Goal: Task Accomplishment & Management: Manage account settings

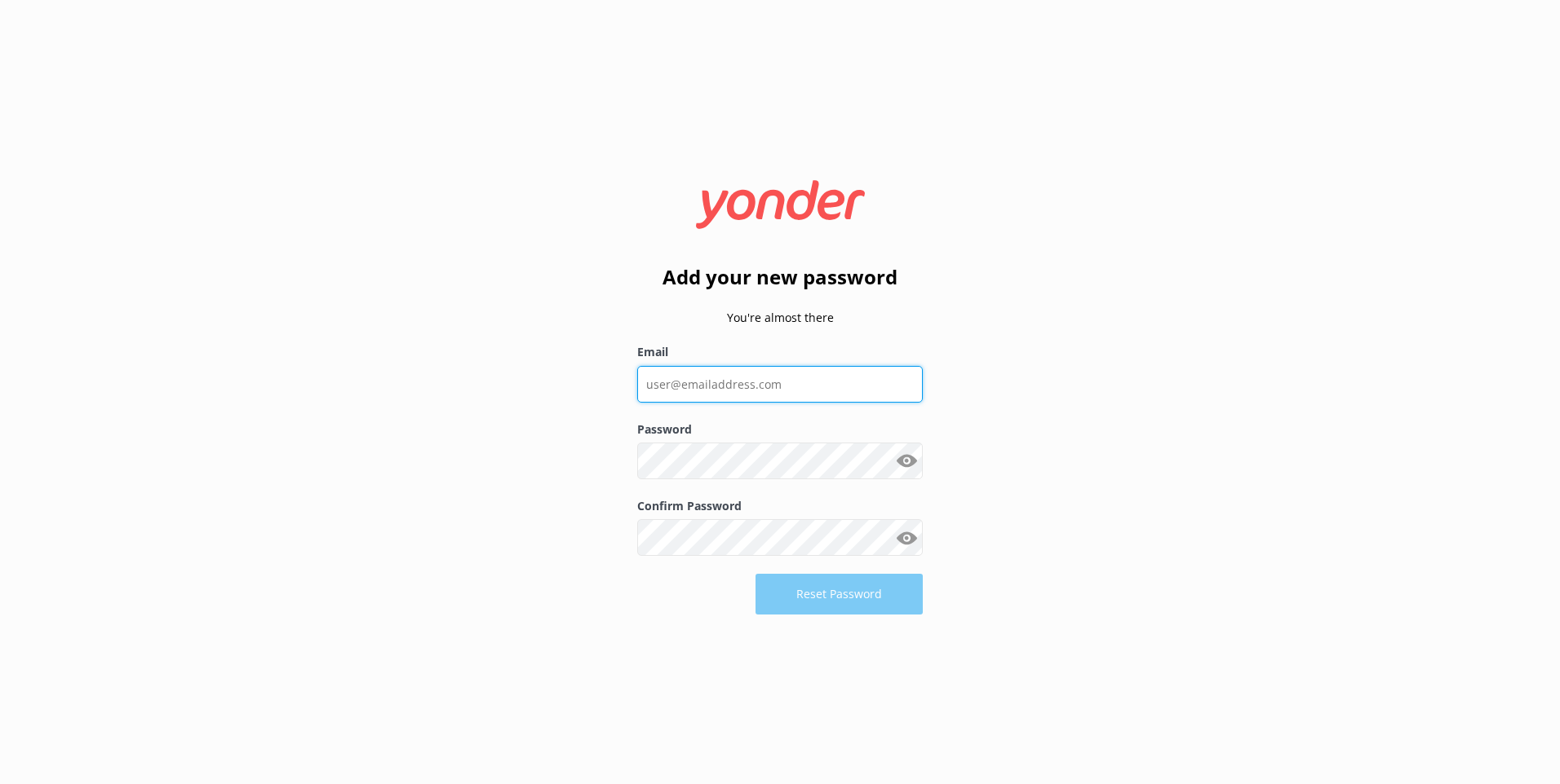
drag, startPoint x: 0, startPoint y: 0, endPoint x: 739, endPoint y: 384, distance: 832.8
click at [738, 385] on input "Email" at bounding box center [779, 384] width 285 height 36
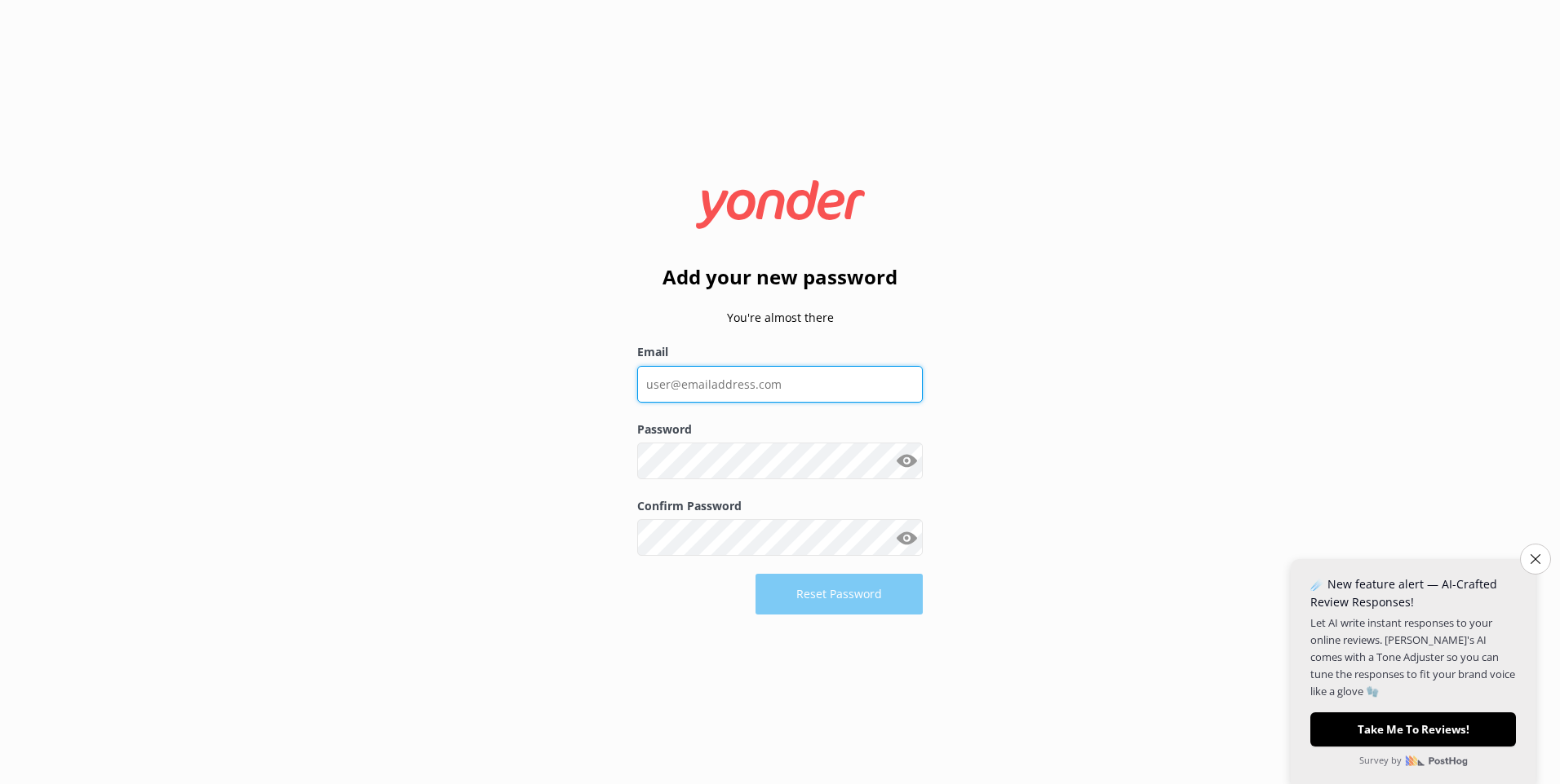
type input "[EMAIL_ADDRESS][PERSON_NAME][DOMAIN_NAME]"
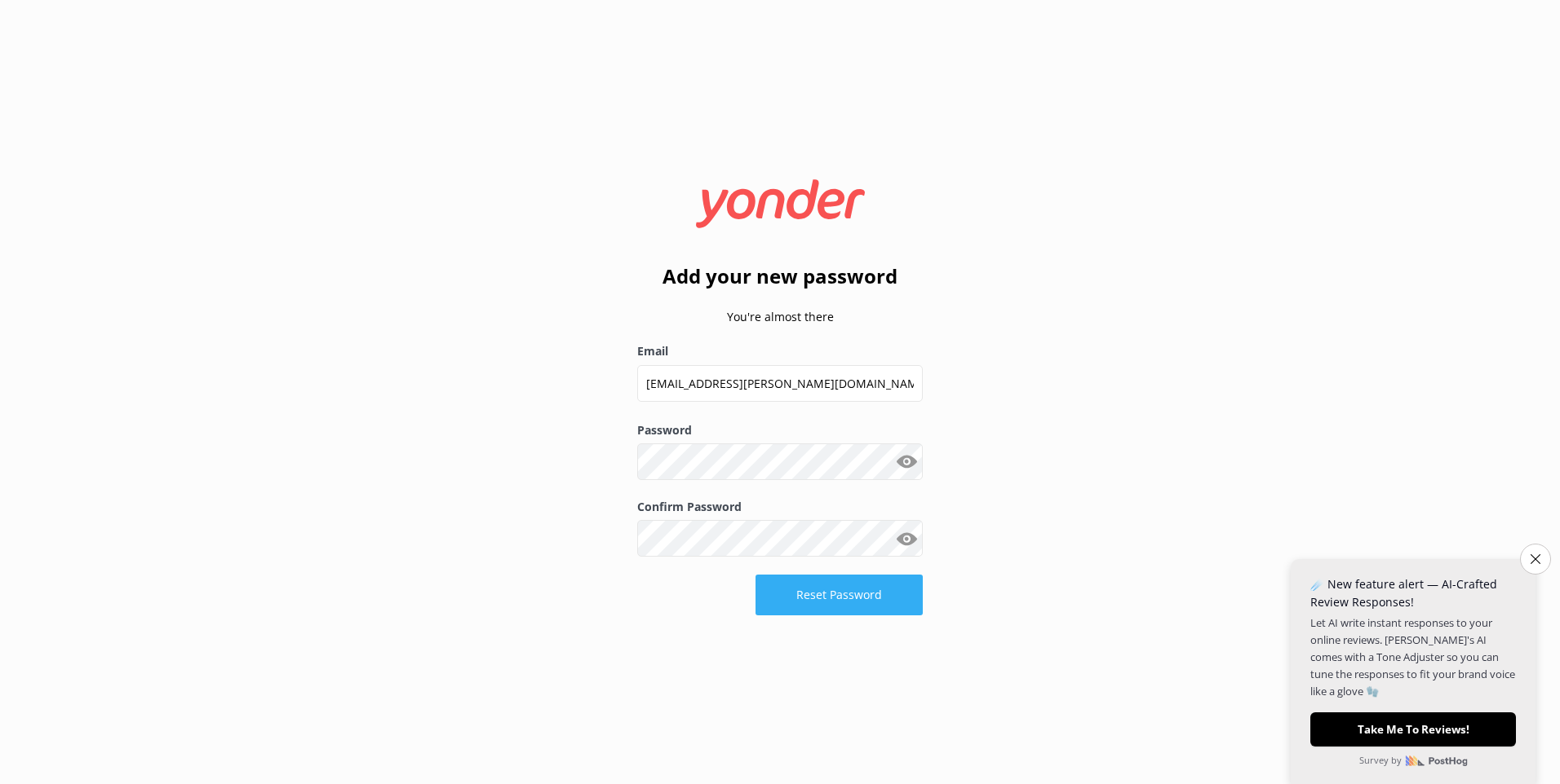
click at [842, 598] on button "Reset Password" at bounding box center [839, 595] width 167 height 41
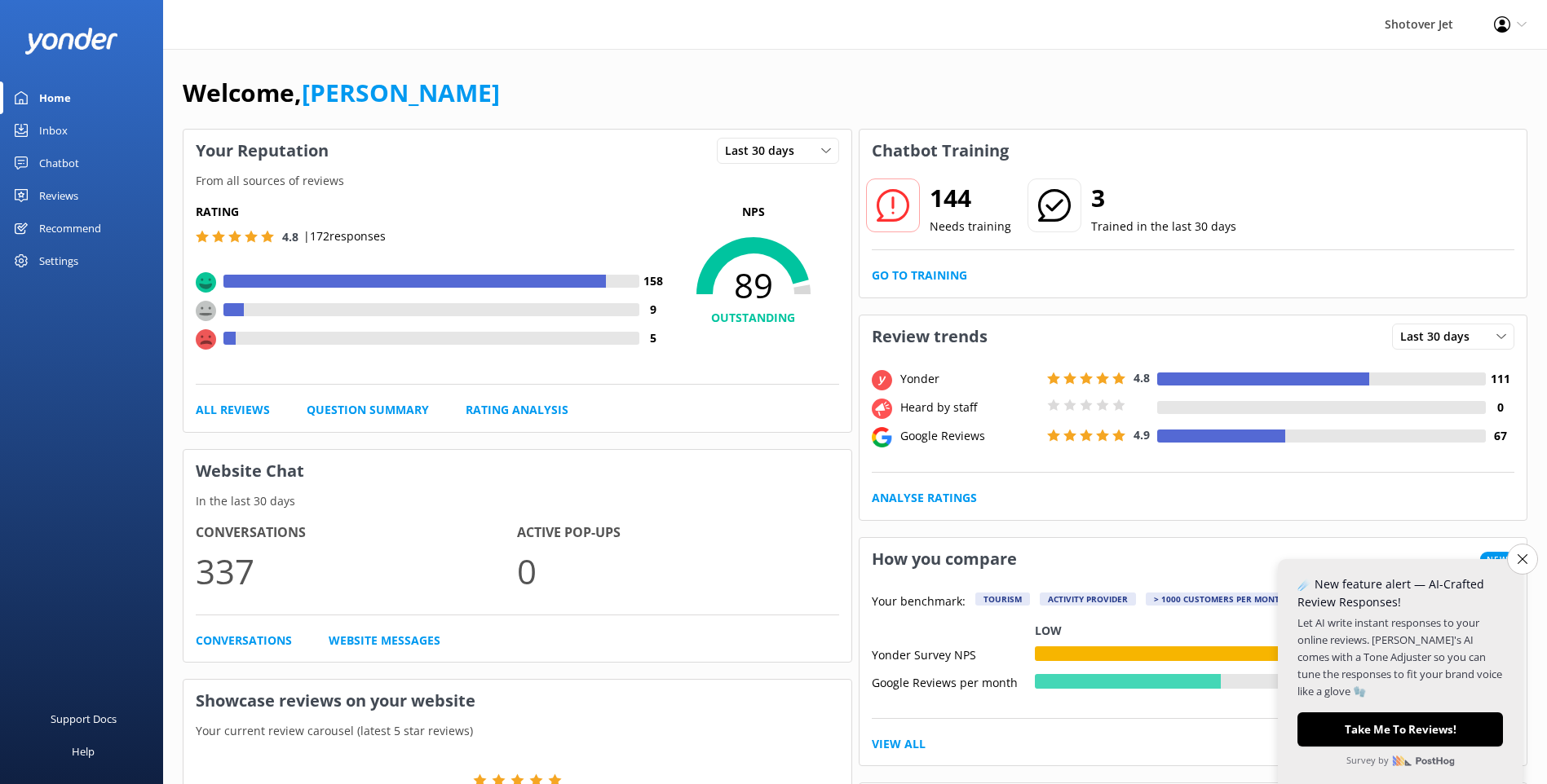
click at [74, 129] on link "Inbox" at bounding box center [82, 131] width 163 height 33
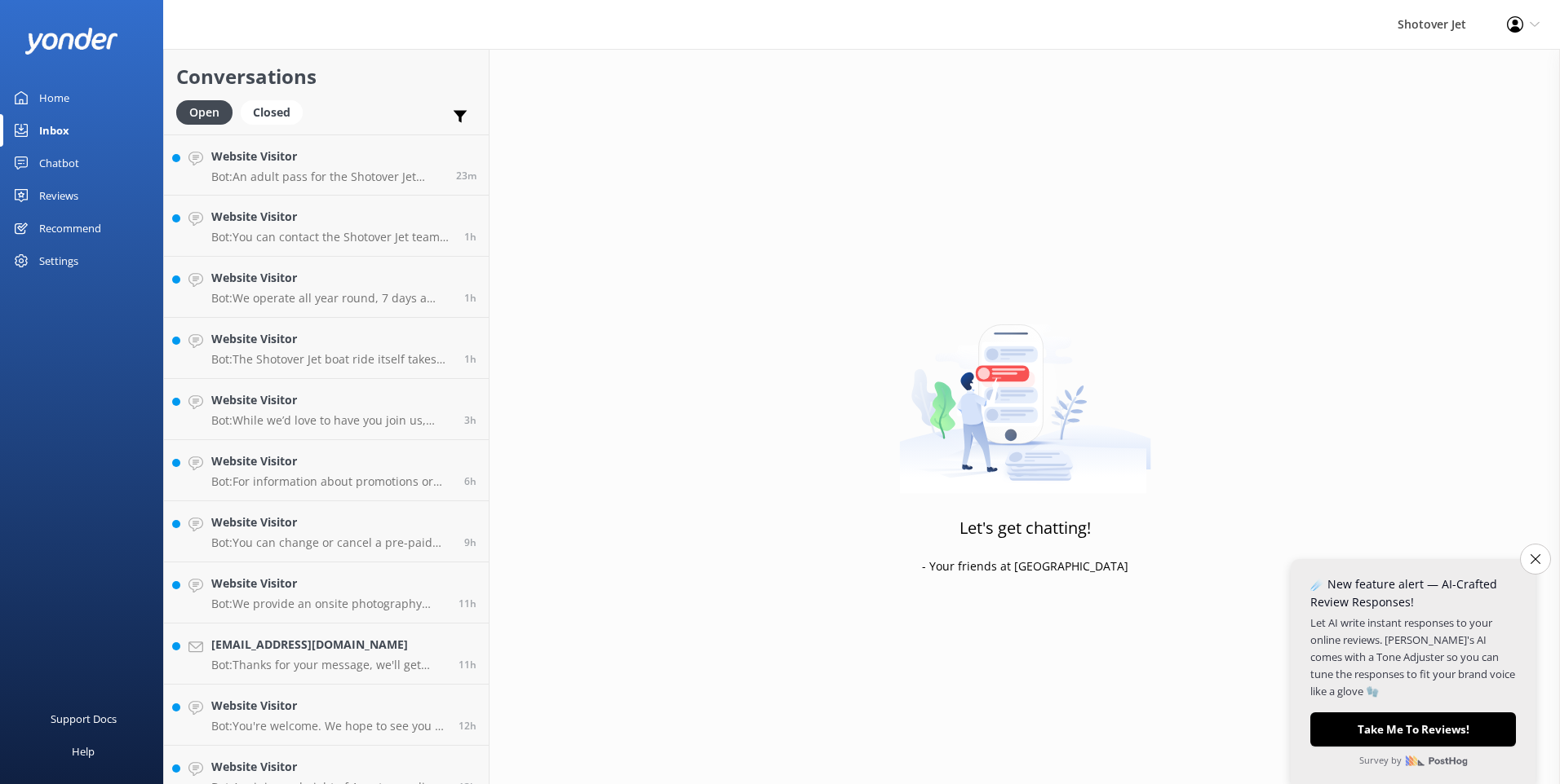
click at [92, 162] on link "Chatbot" at bounding box center [82, 162] width 163 height 33
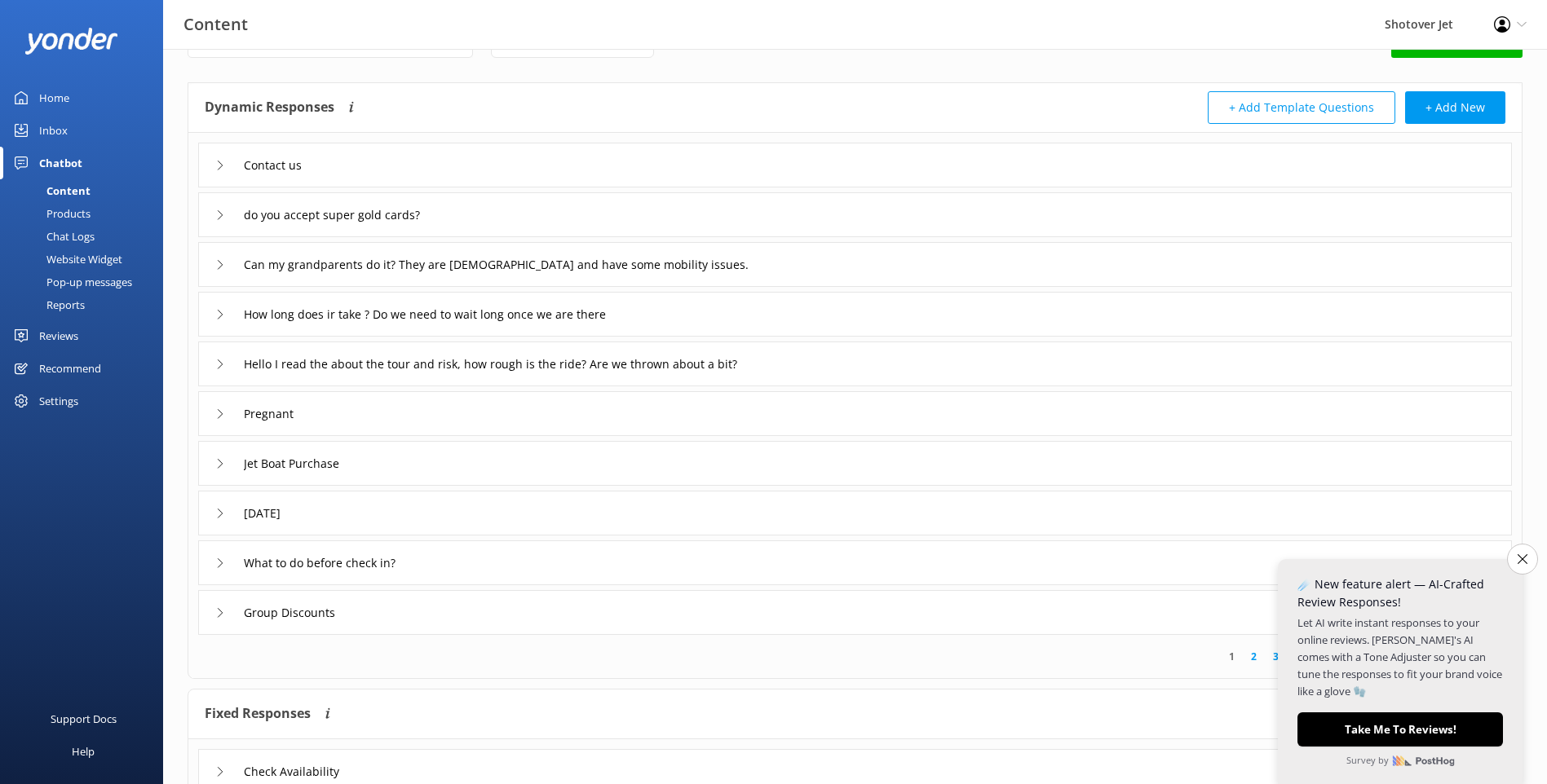
scroll to position [82, 0]
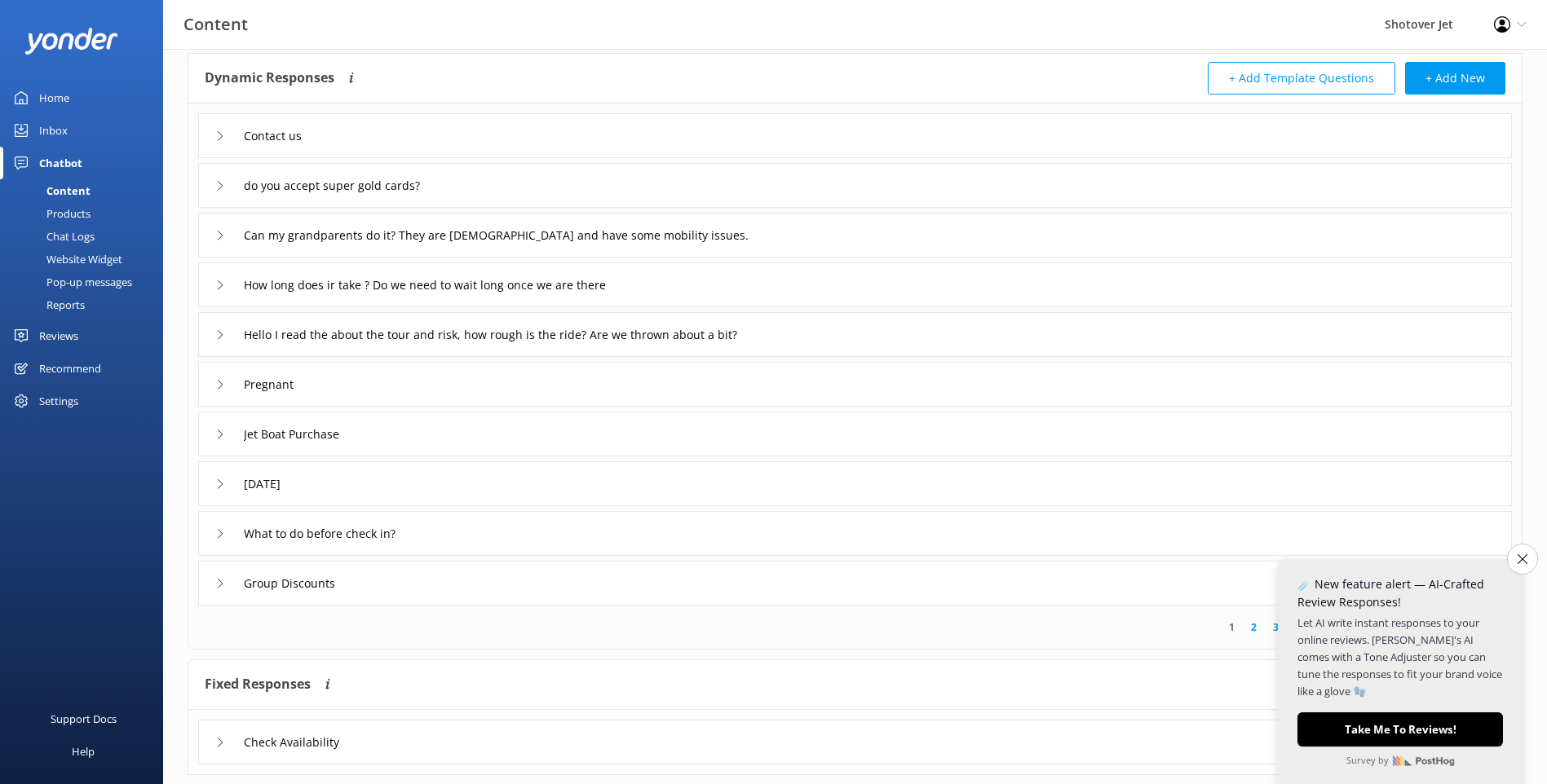
click at [219, 141] on div "Contact us" at bounding box center [260, 136] width 91 height 27
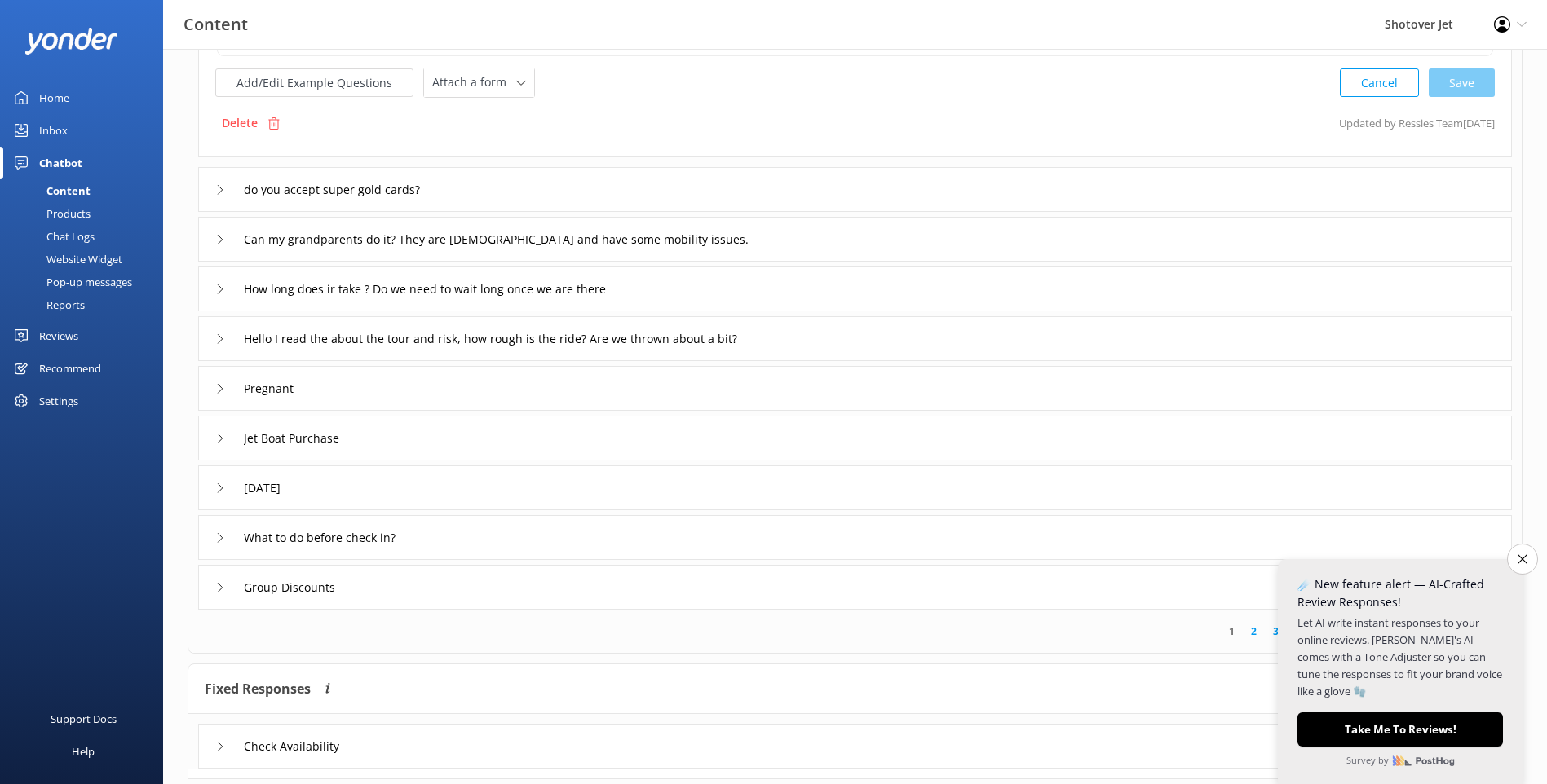
scroll to position [289, 0]
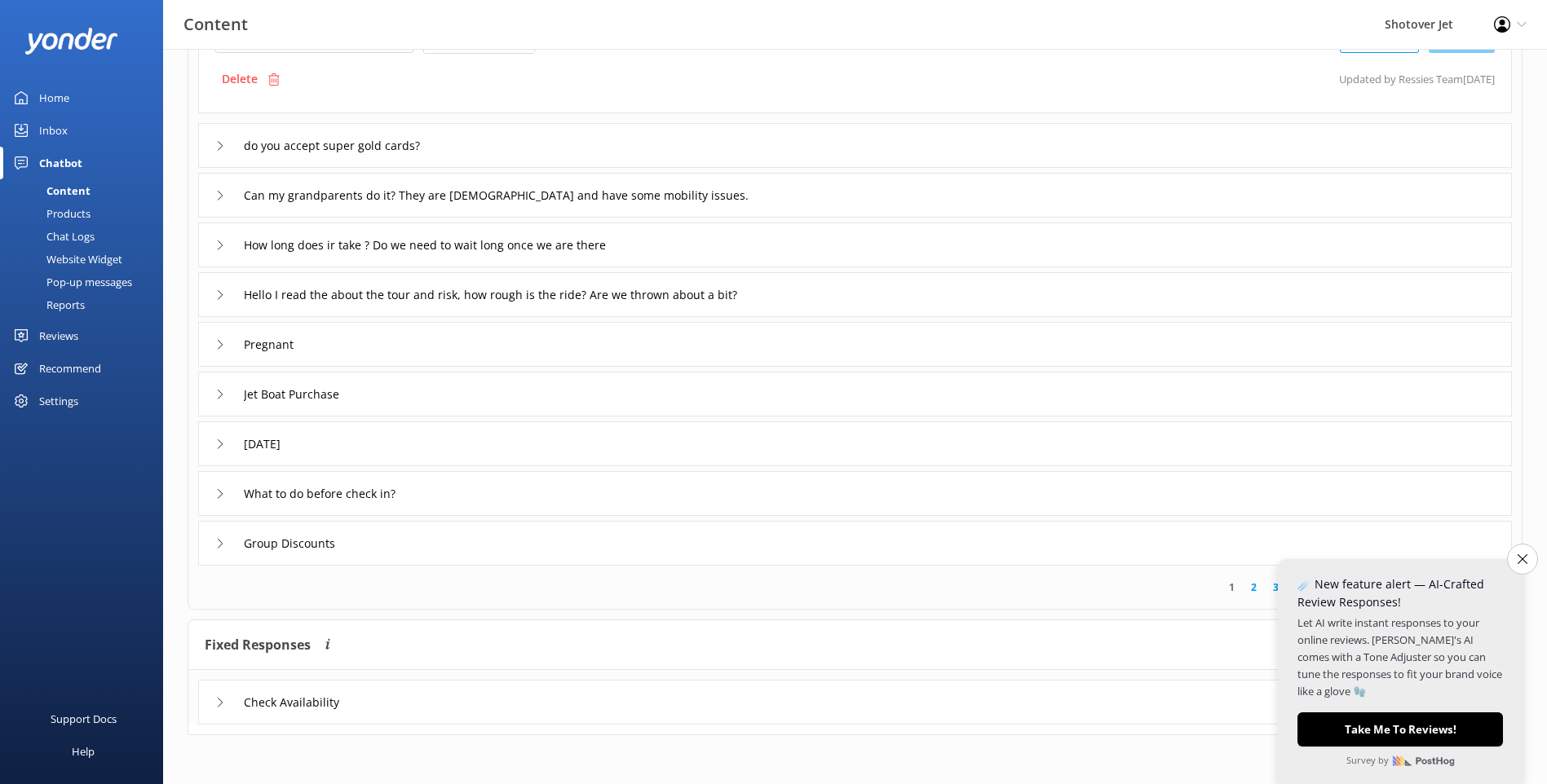
click at [216, 549] on div "Group Discounts" at bounding box center [277, 543] width 124 height 27
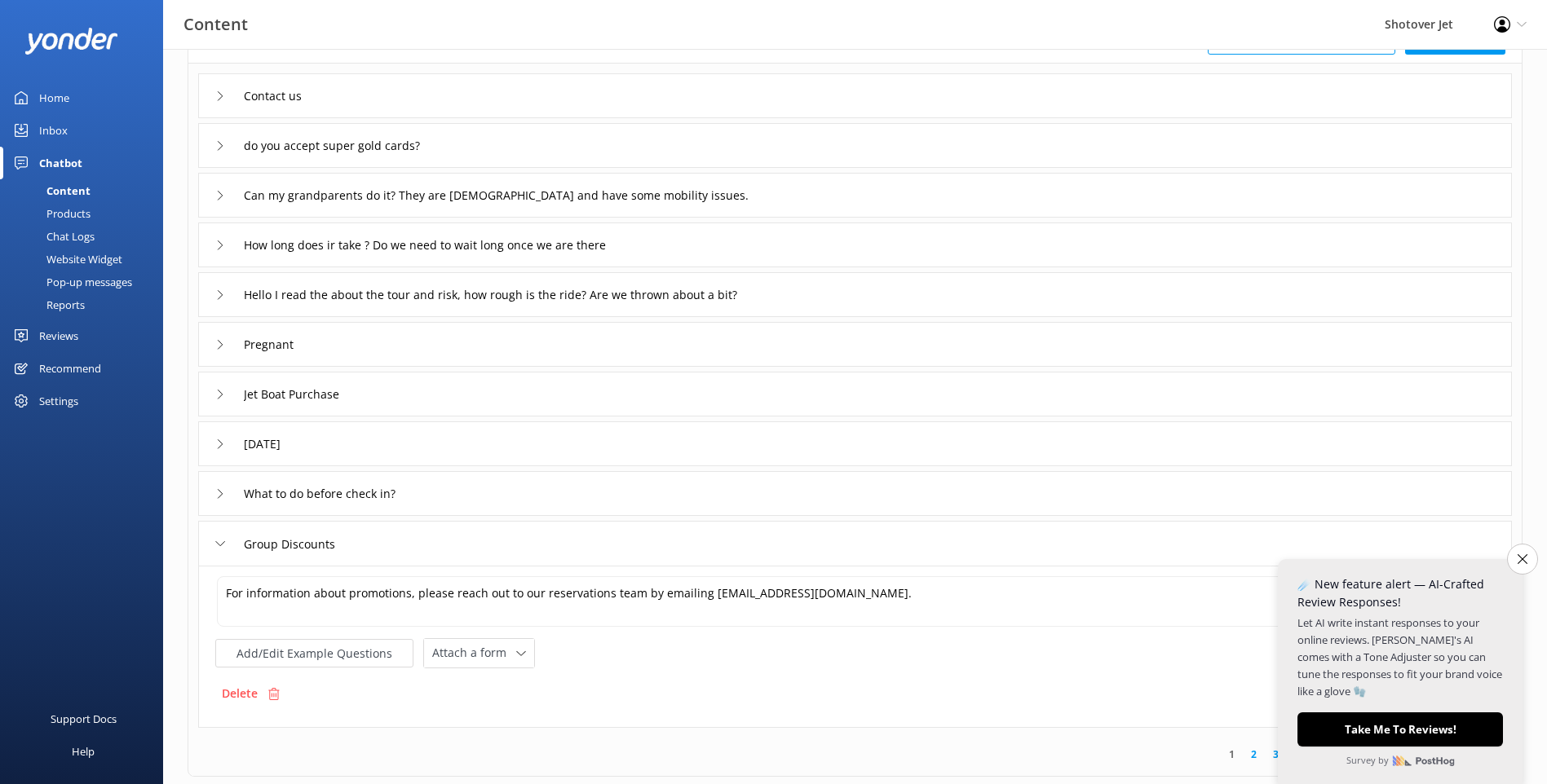
click at [57, 213] on div "Products" at bounding box center [50, 214] width 81 height 23
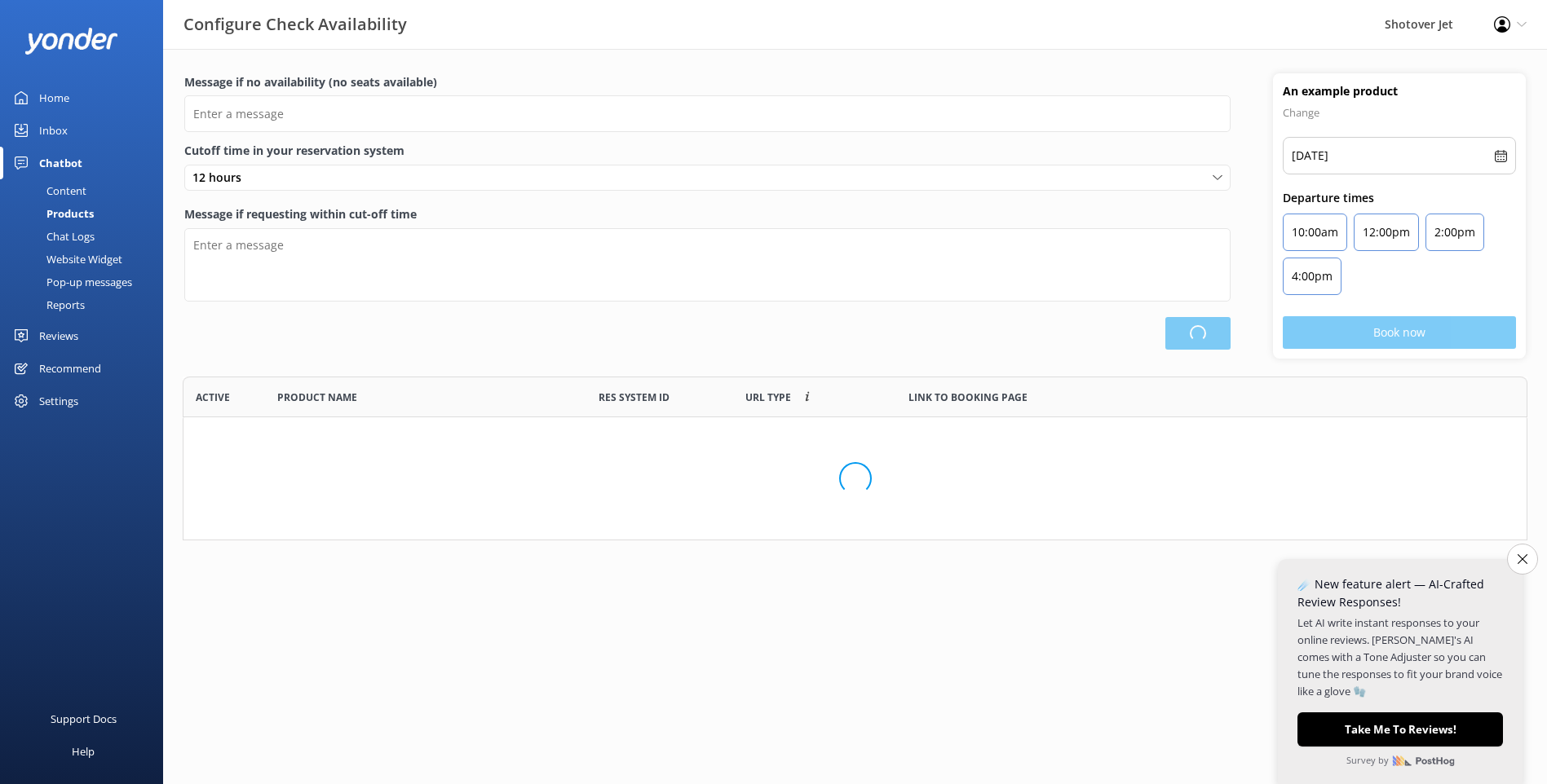
scroll to position [478, 1331]
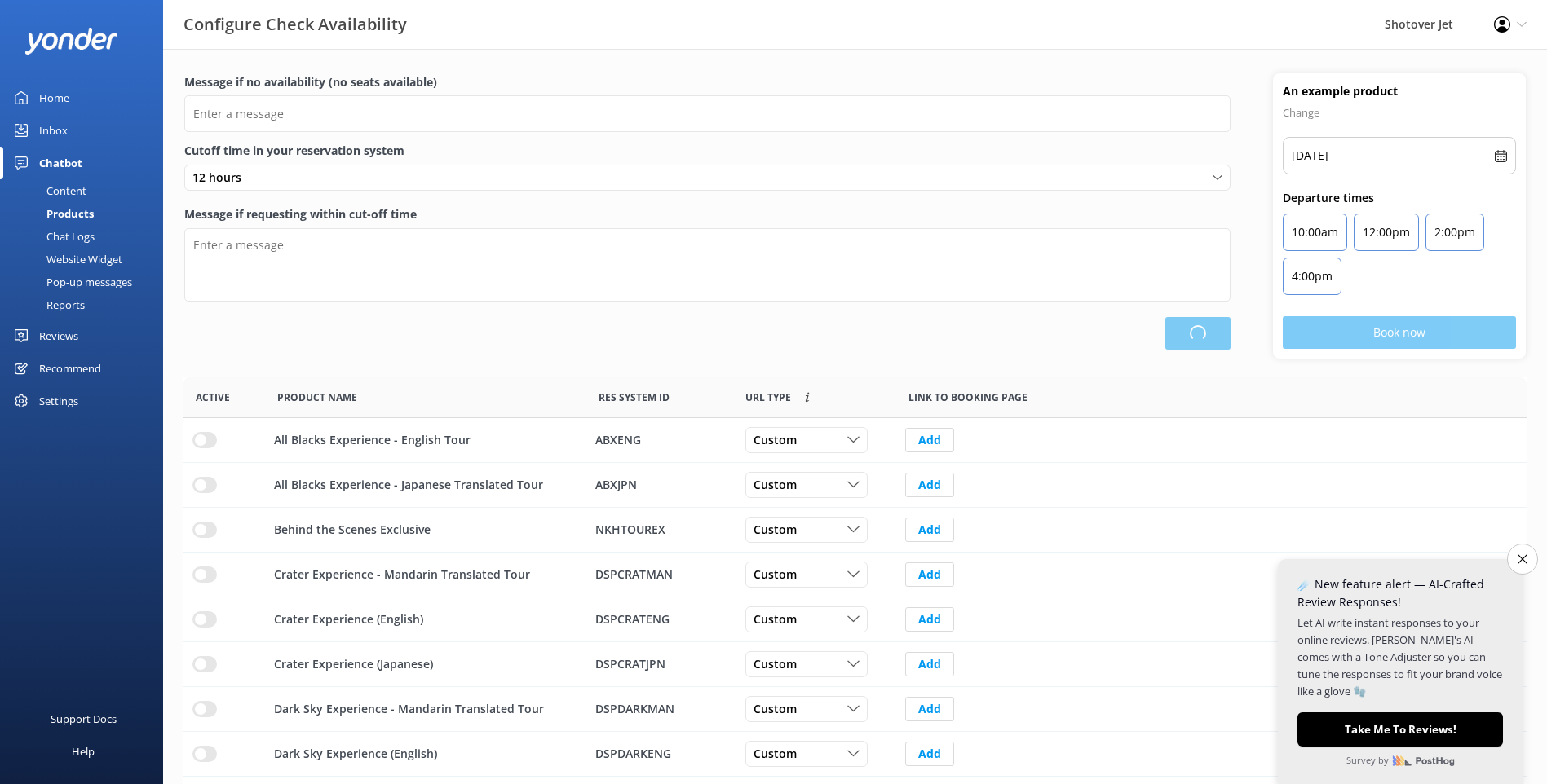
type input "There are no seats available, please check an alternative day"
type textarea "Our online booking system closes {hours} prior to departure. Please contact us …"
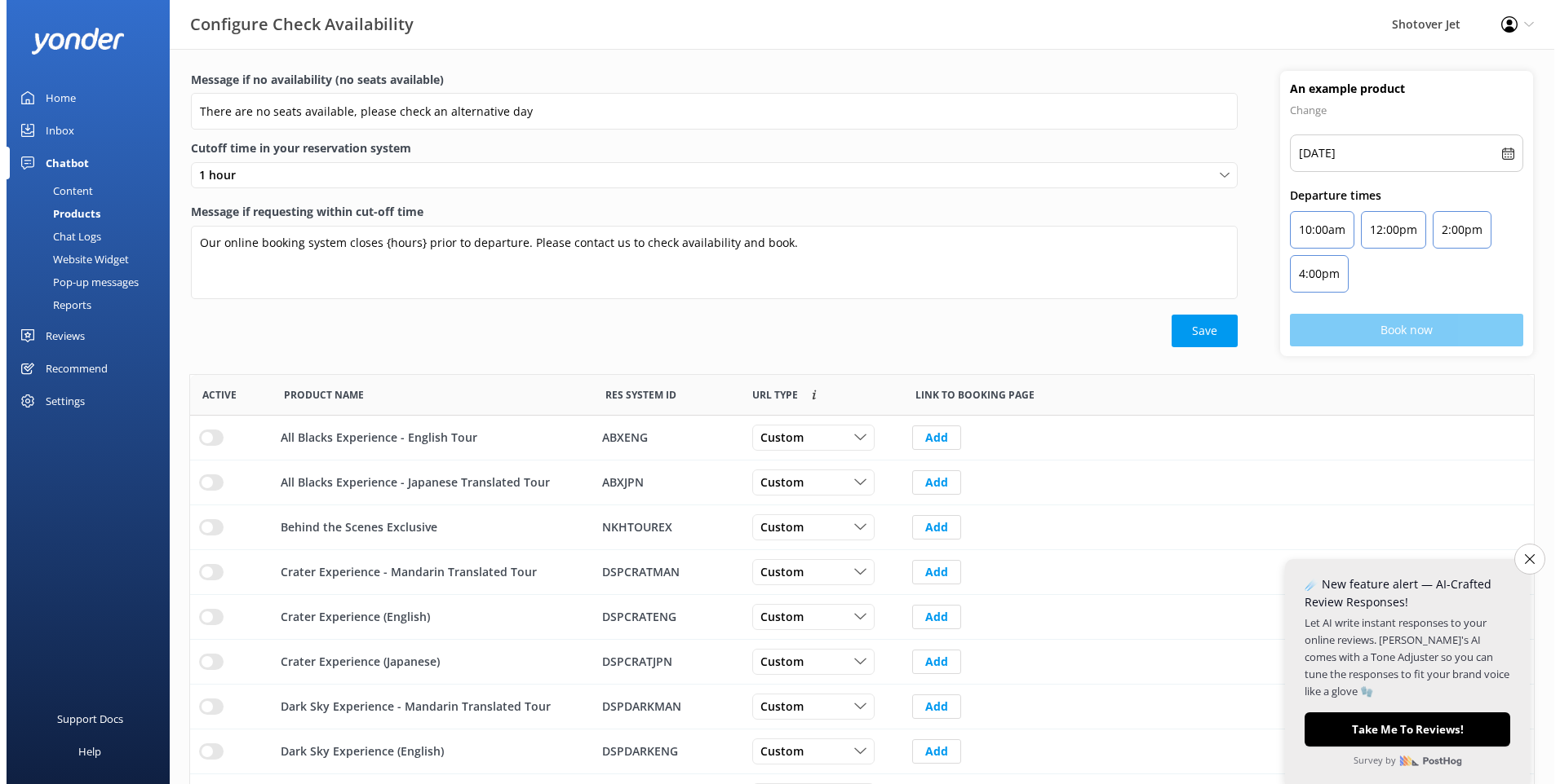
scroll to position [0, 0]
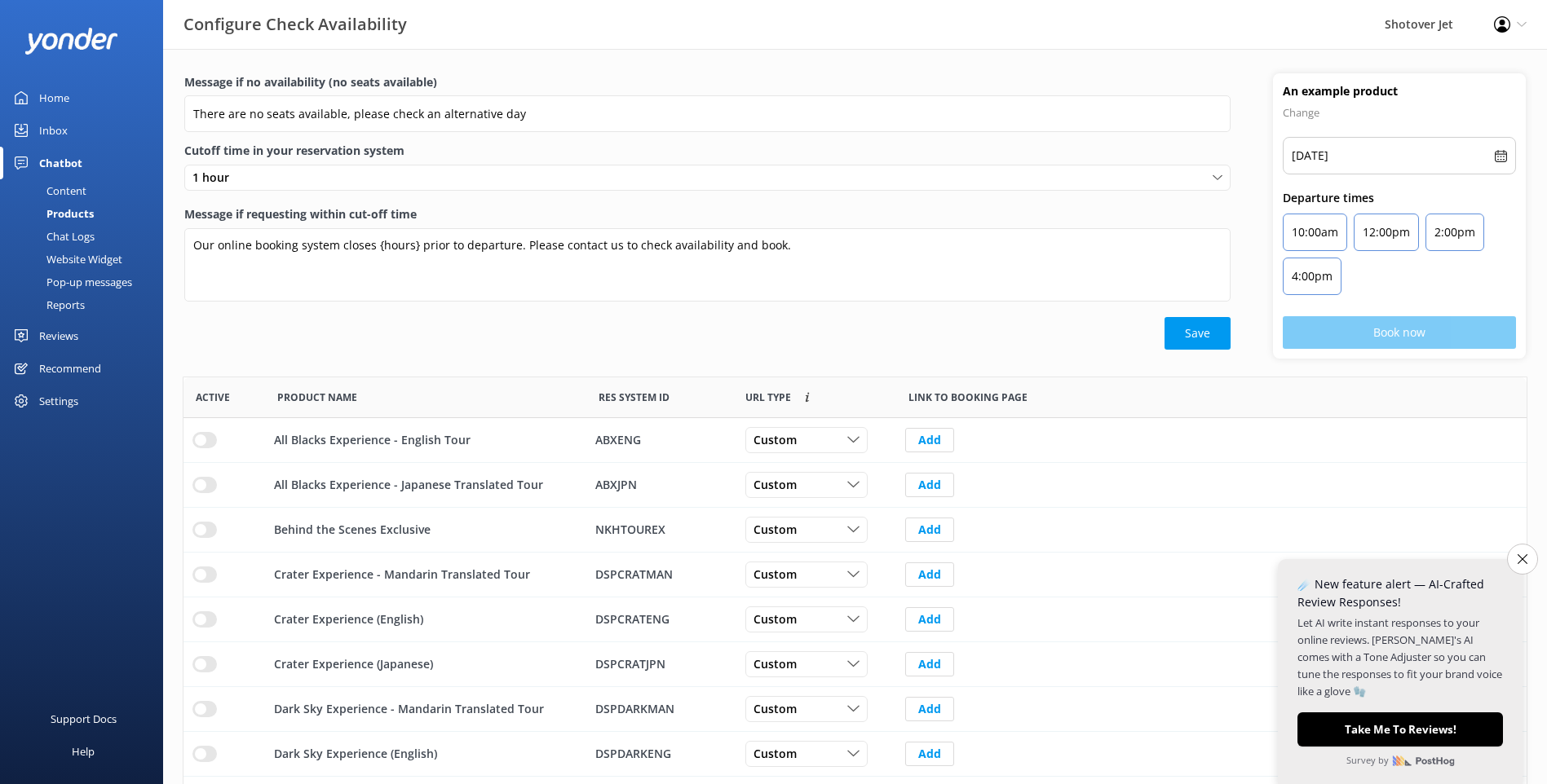
click at [72, 239] on div "Chat Logs" at bounding box center [52, 236] width 85 height 23
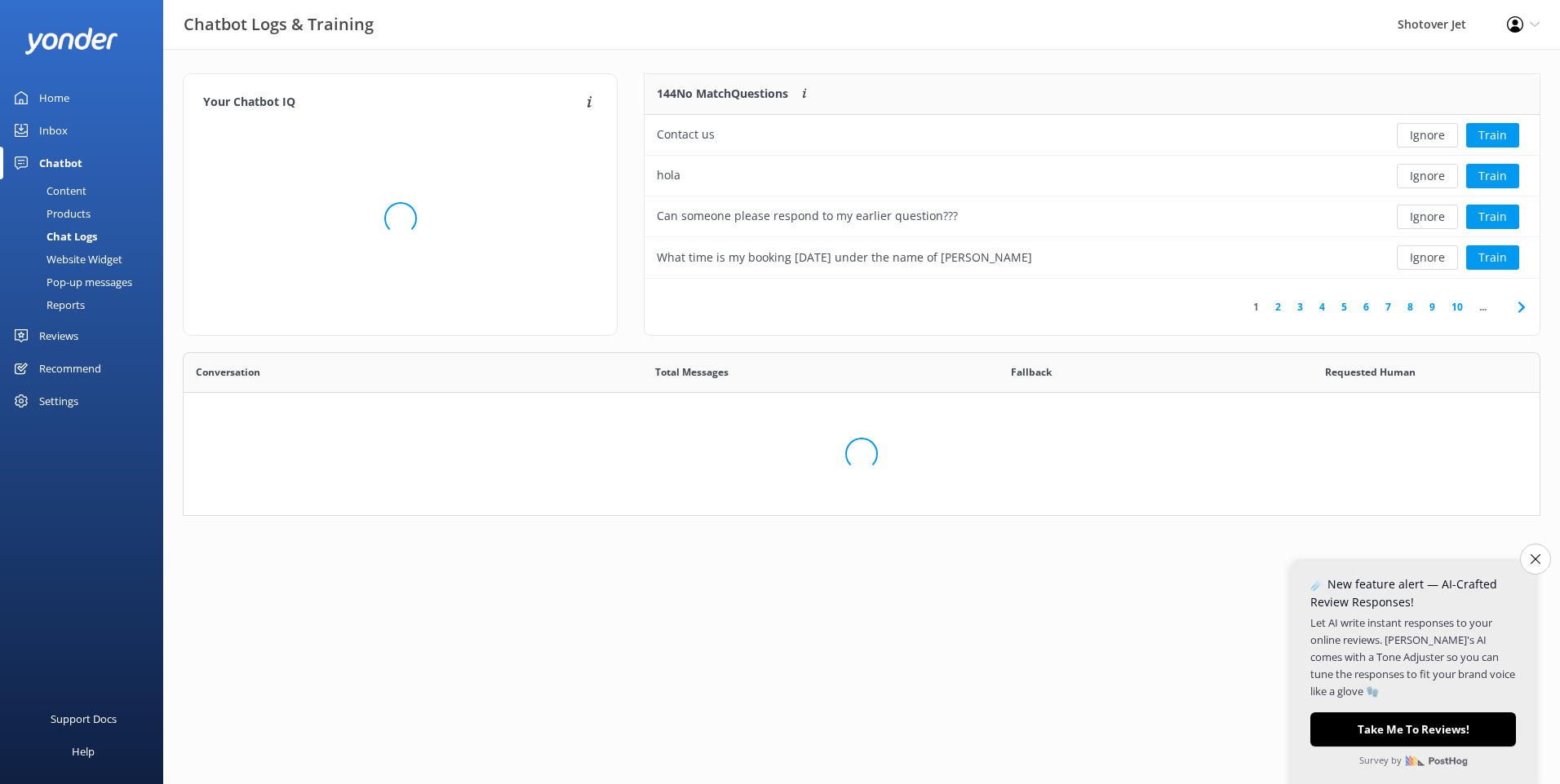
scroll to position [193, 873]
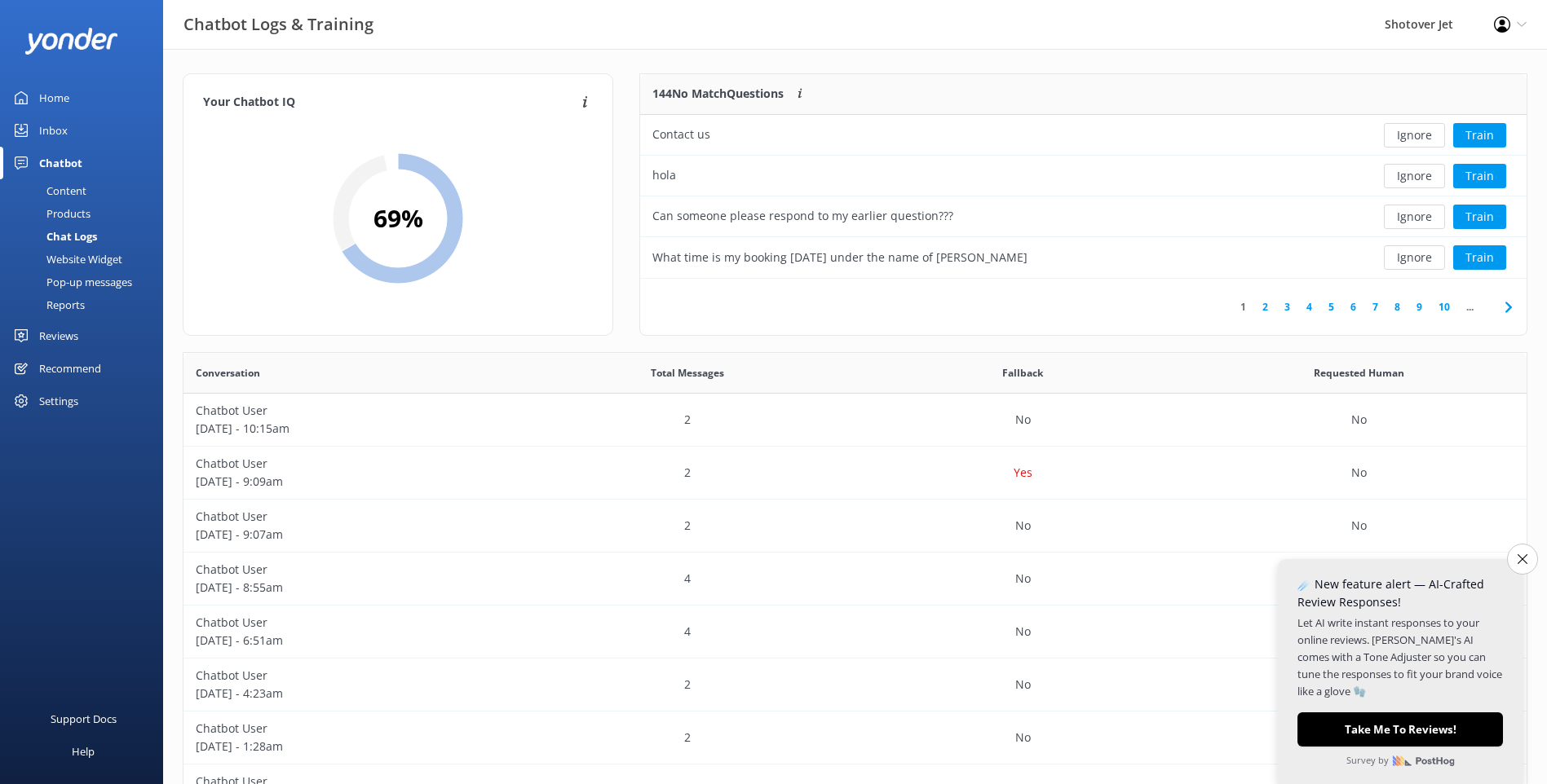
click at [85, 260] on div "Website Widget" at bounding box center [66, 259] width 113 height 23
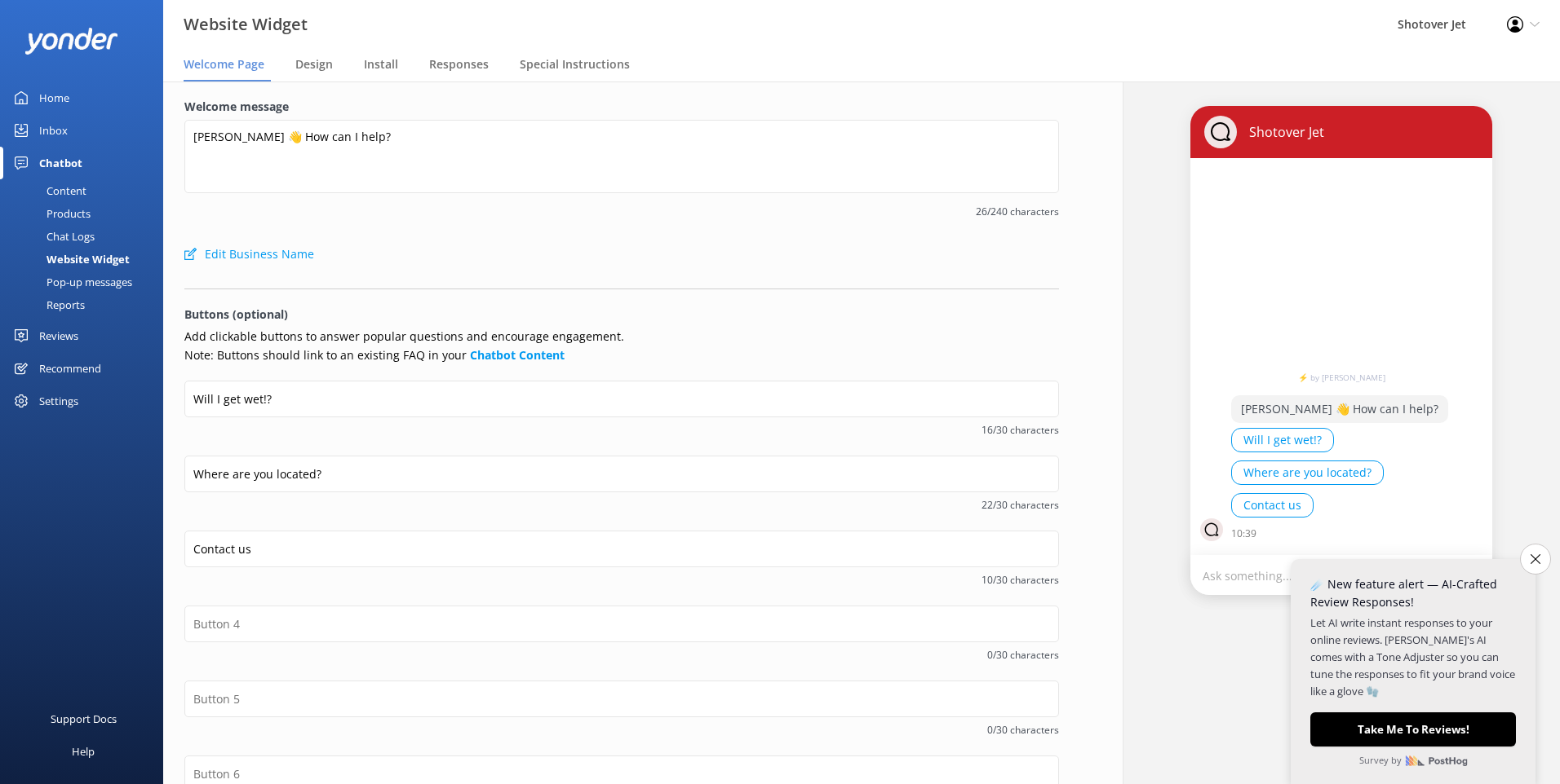
click at [66, 289] on div "Pop-up messages" at bounding box center [71, 282] width 123 height 23
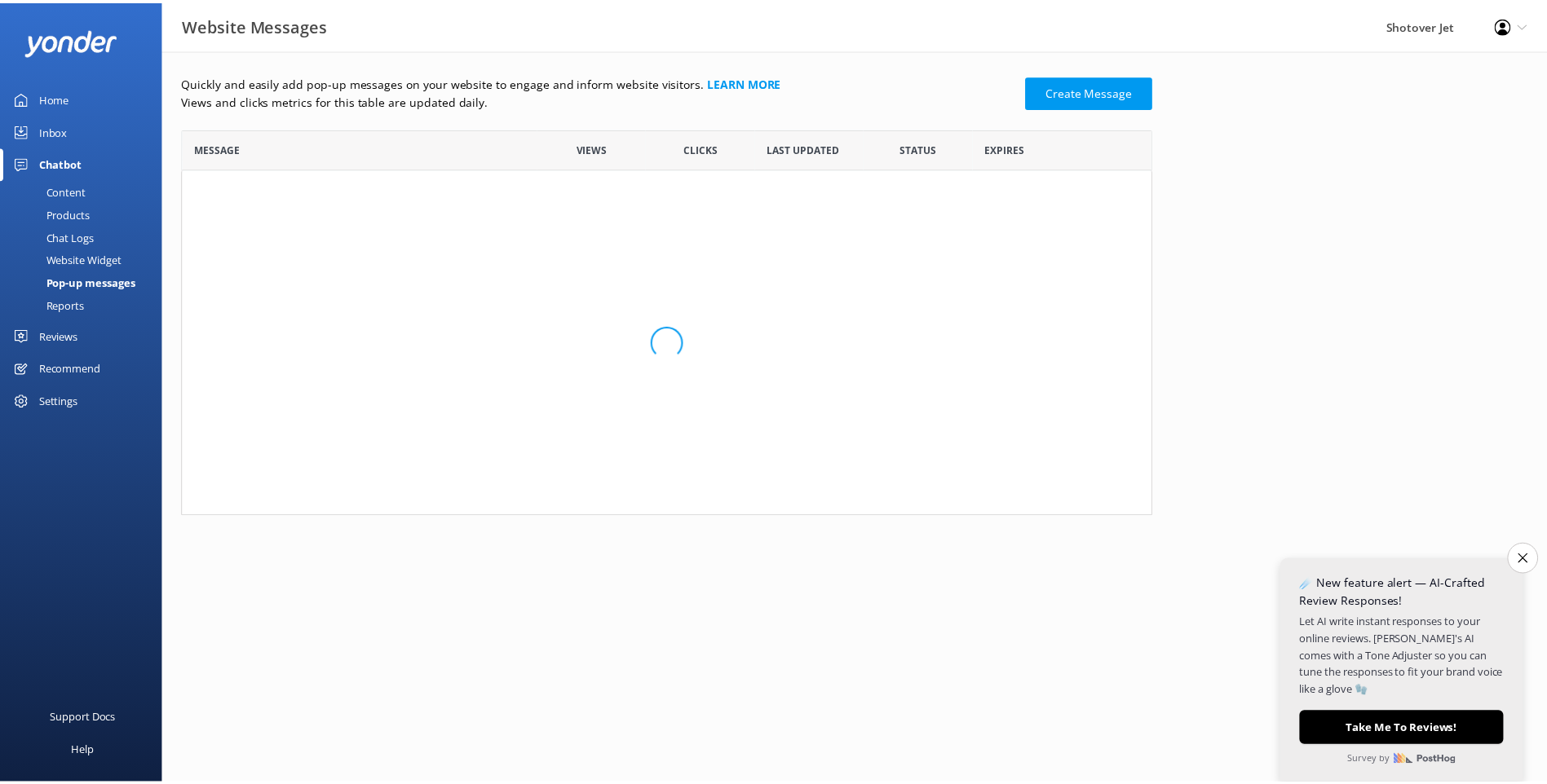
scroll to position [13, 13]
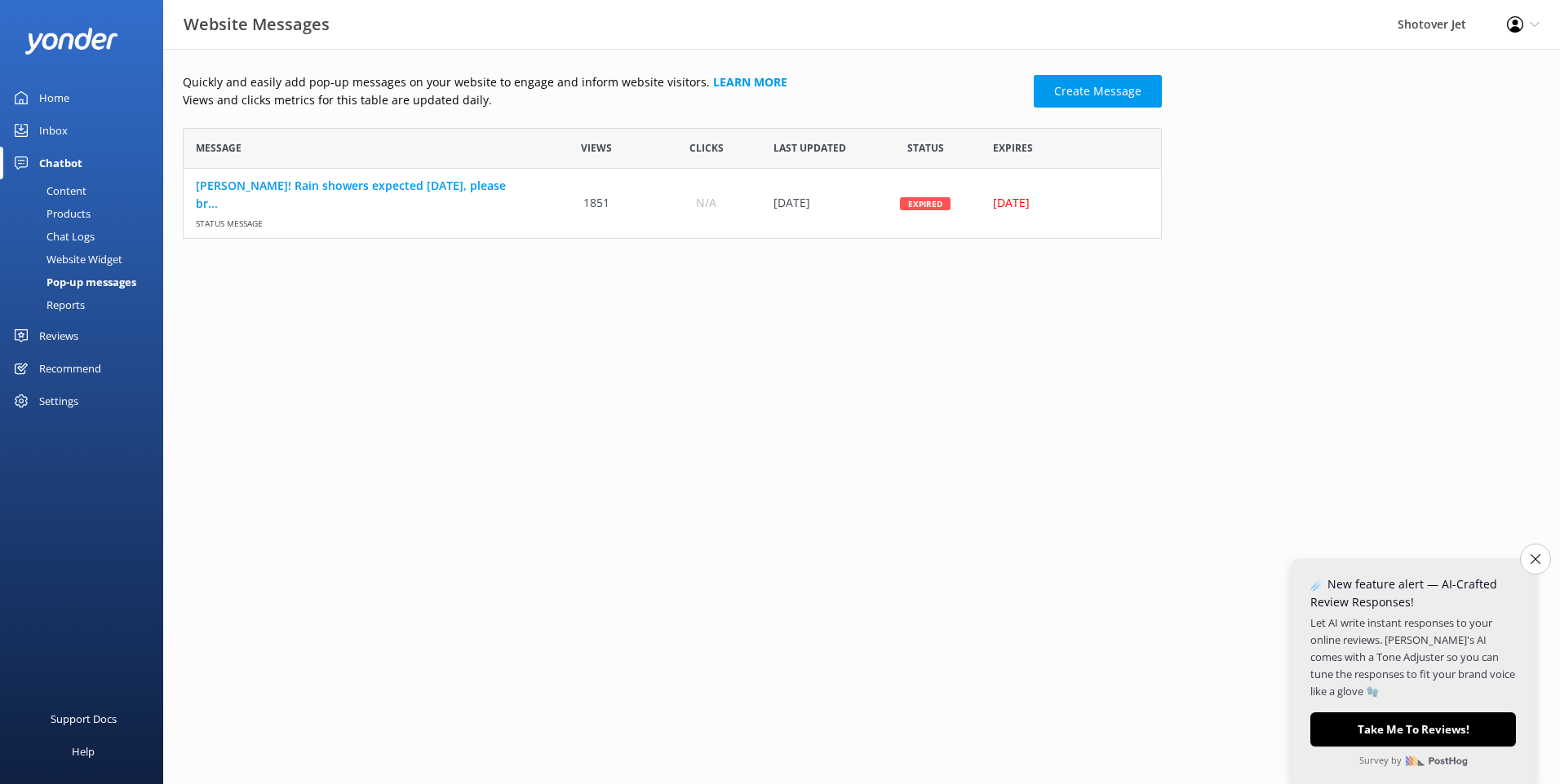
click at [65, 305] on div "Reports" at bounding box center [47, 305] width 75 height 23
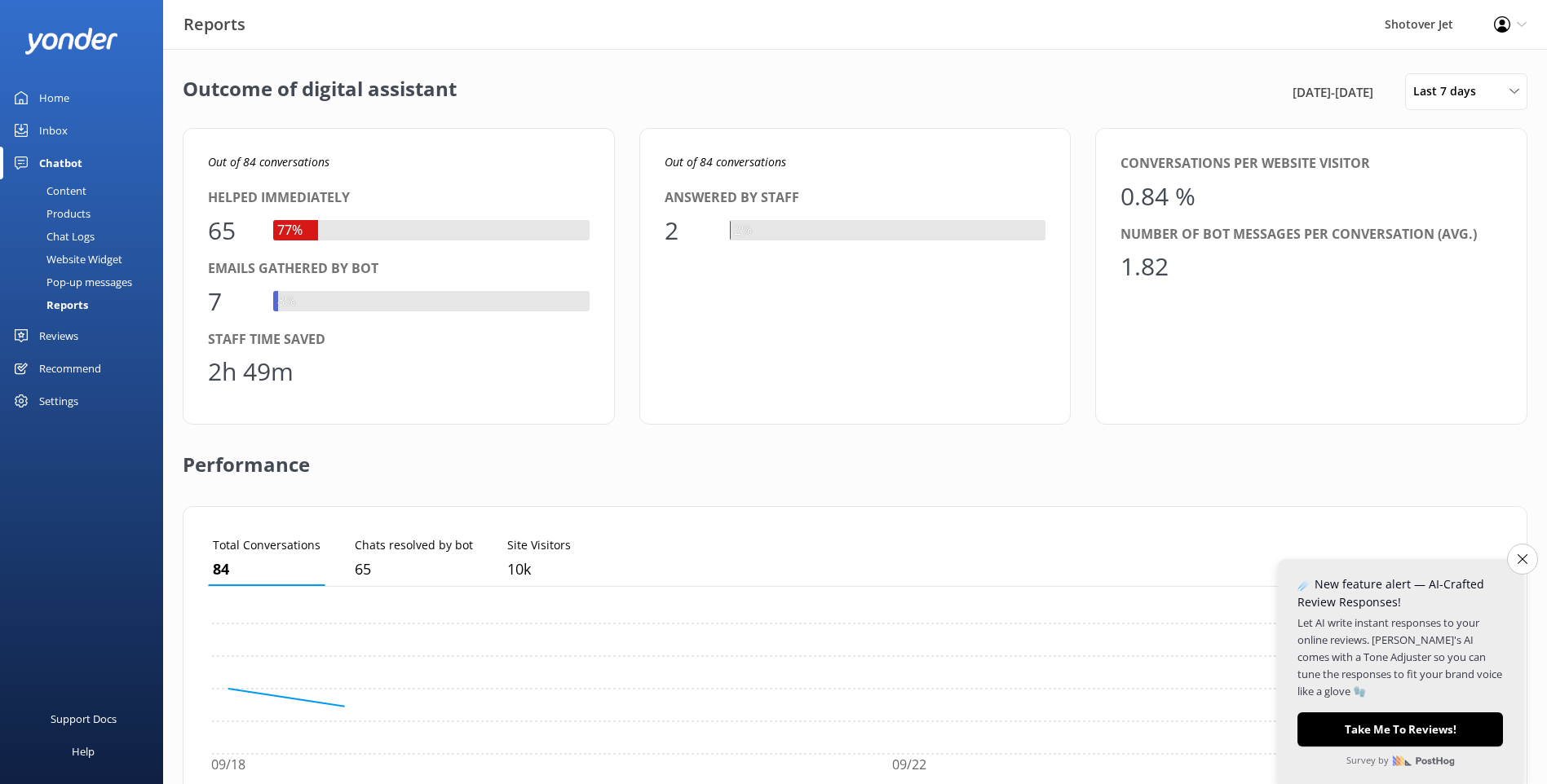
scroll to position [152, 1282]
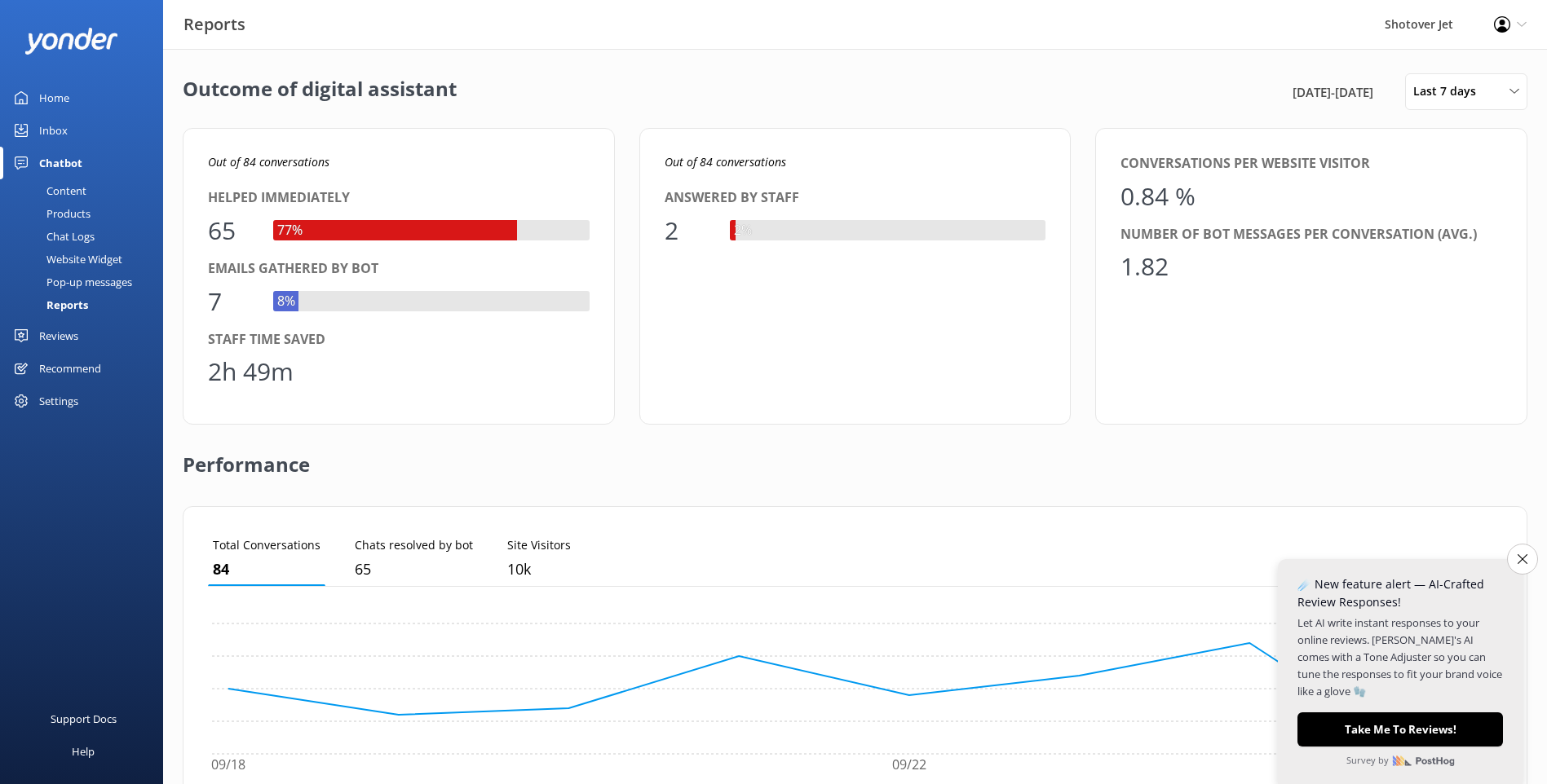
click at [65, 188] on div "Content" at bounding box center [48, 191] width 76 height 23
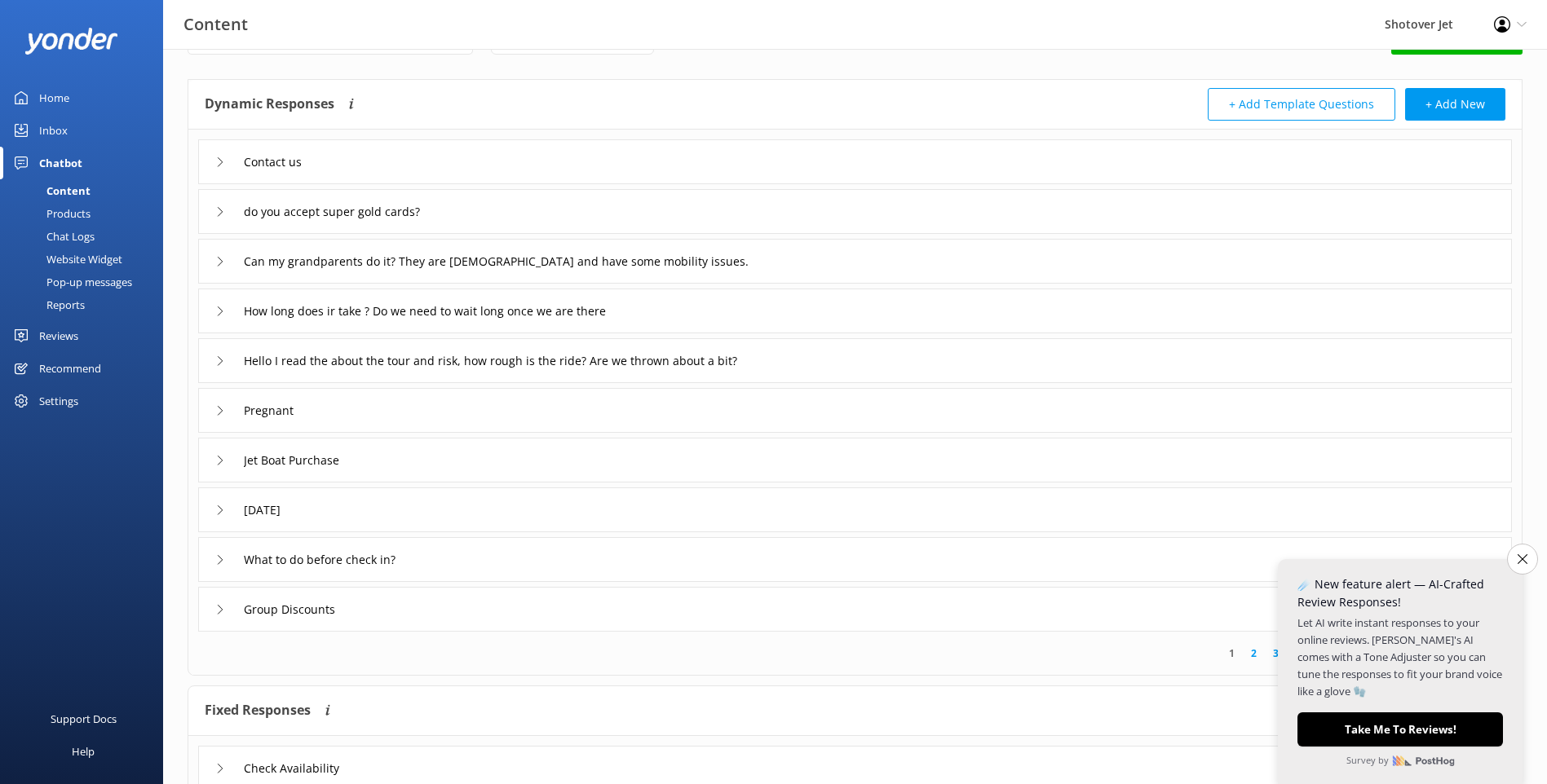
scroll to position [122, 0]
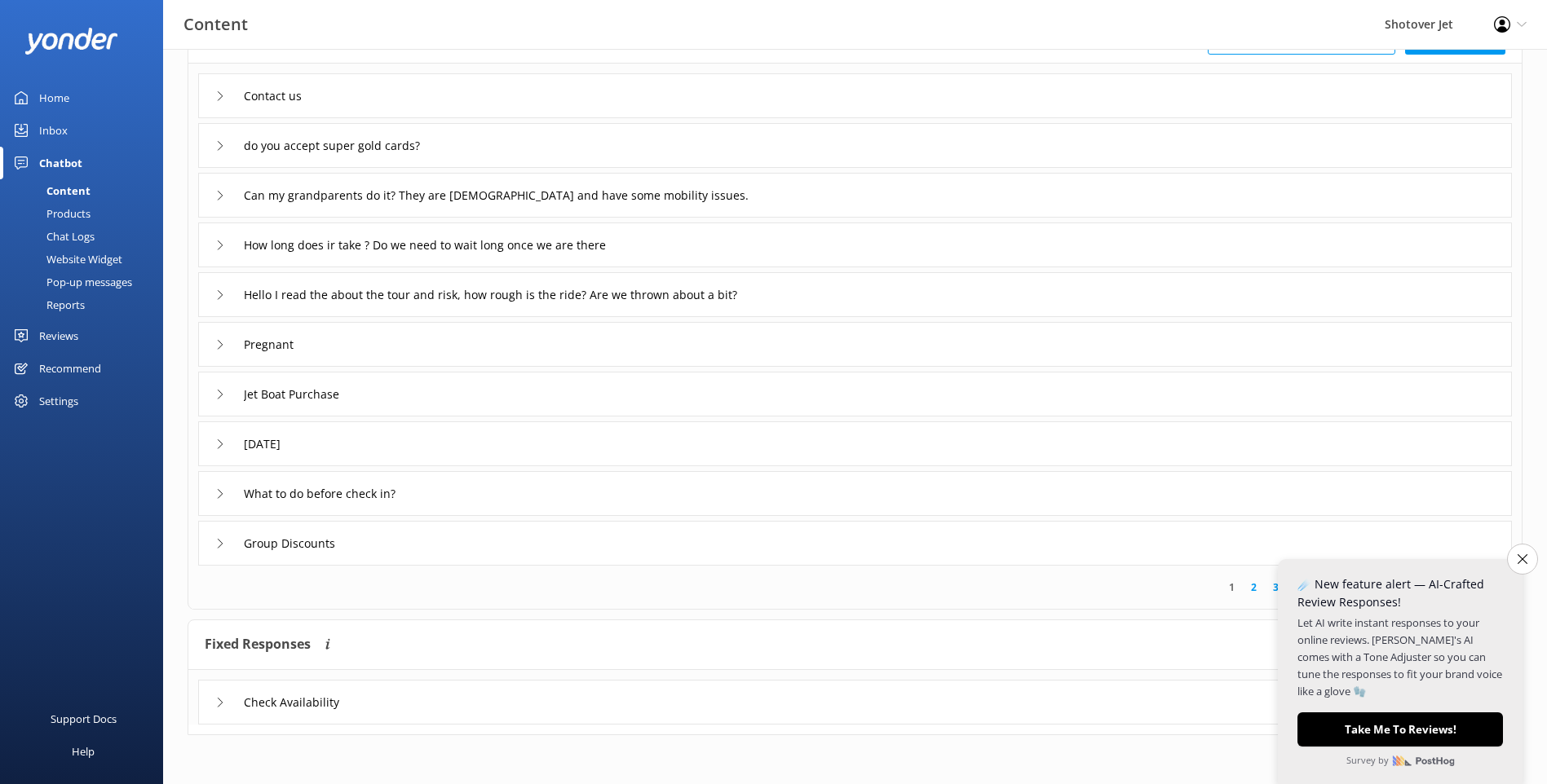
click at [214, 703] on div "Check Availability" at bounding box center [854, 702] width 1313 height 45
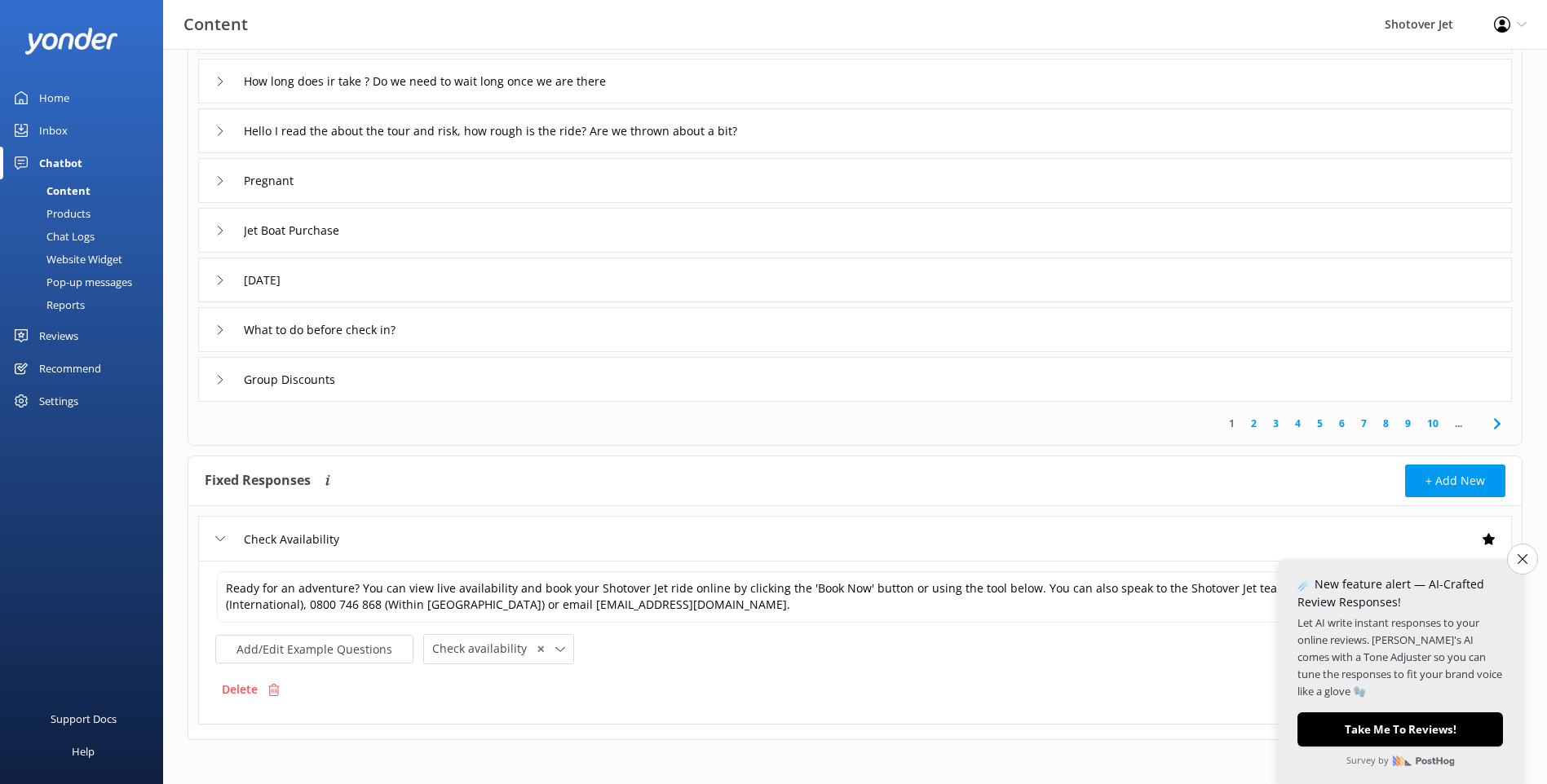
scroll to position [290, 0]
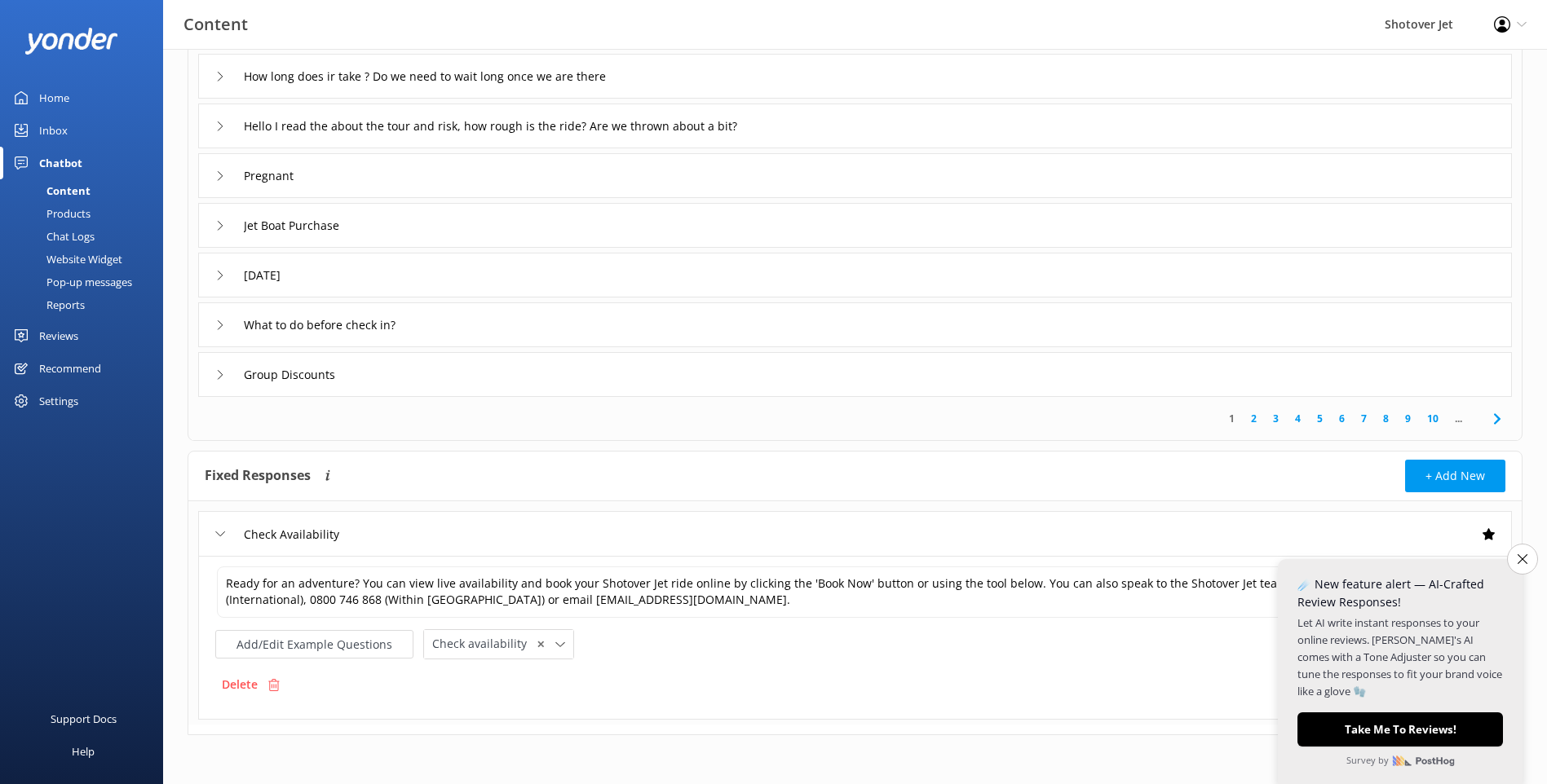
click at [1251, 412] on link "2" at bounding box center [1253, 418] width 22 height 15
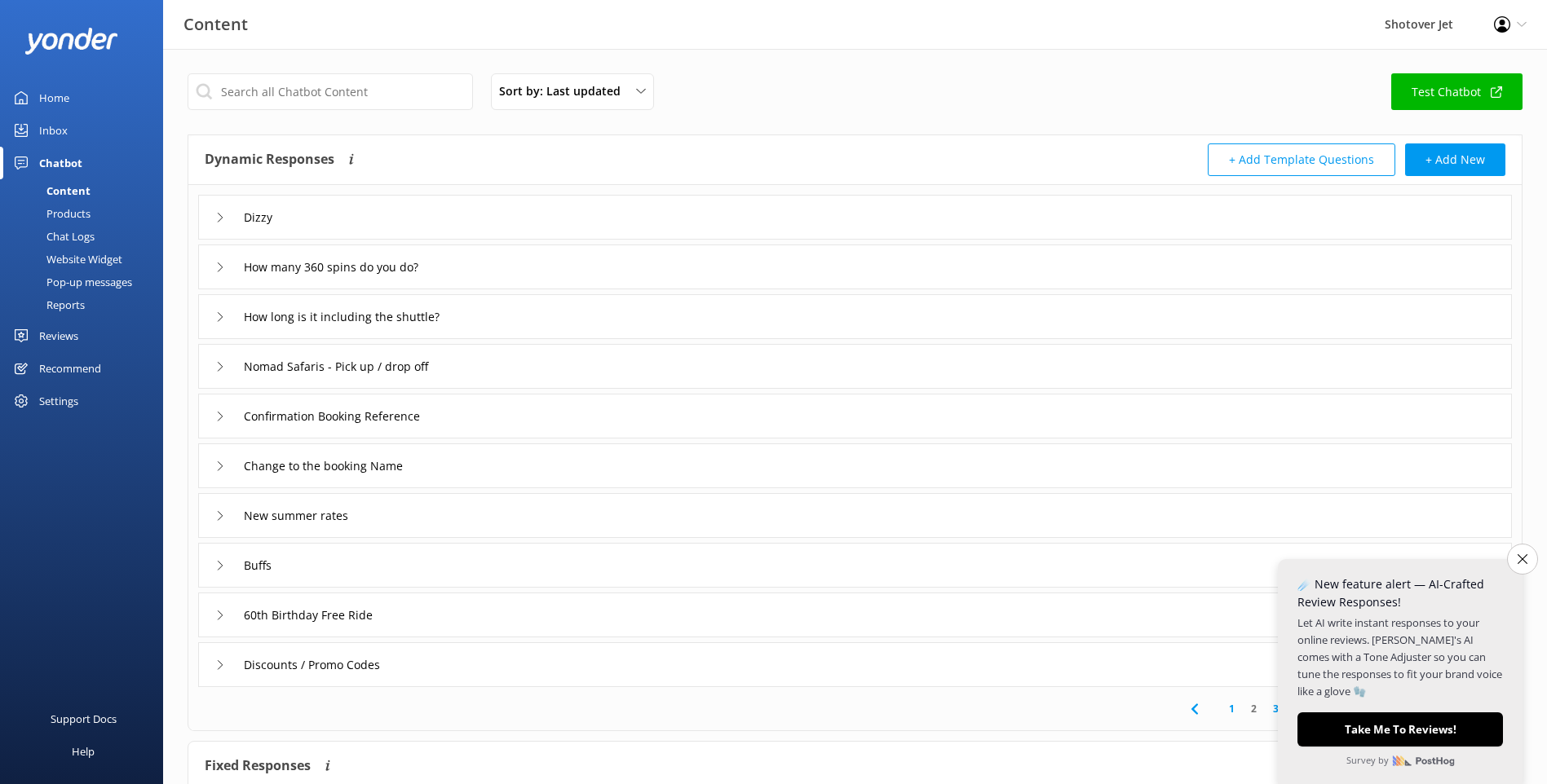
scroll to position [122, 0]
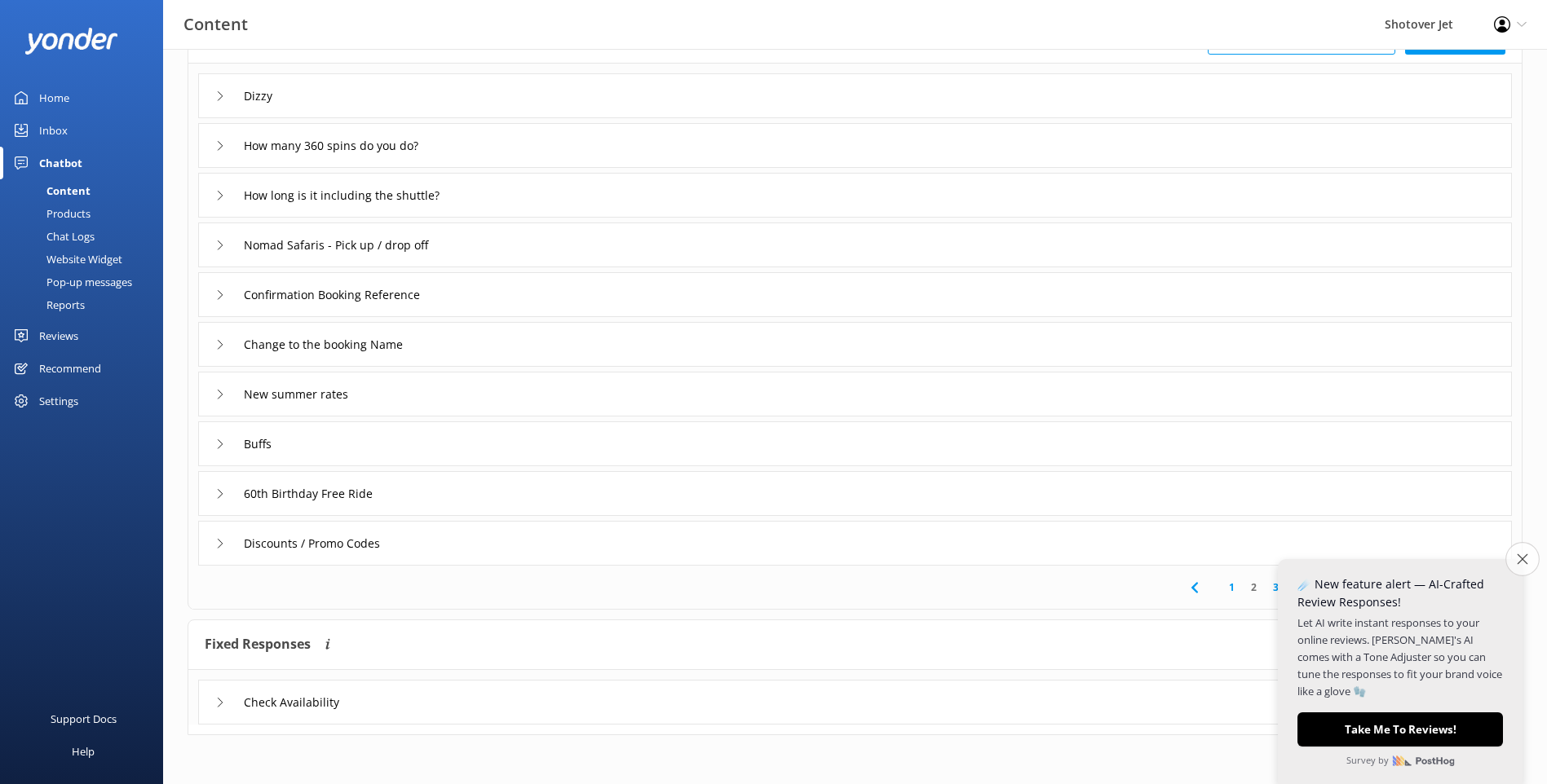
click at [1520, 559] on icon "Close survey" at bounding box center [1522, 559] width 11 height 11
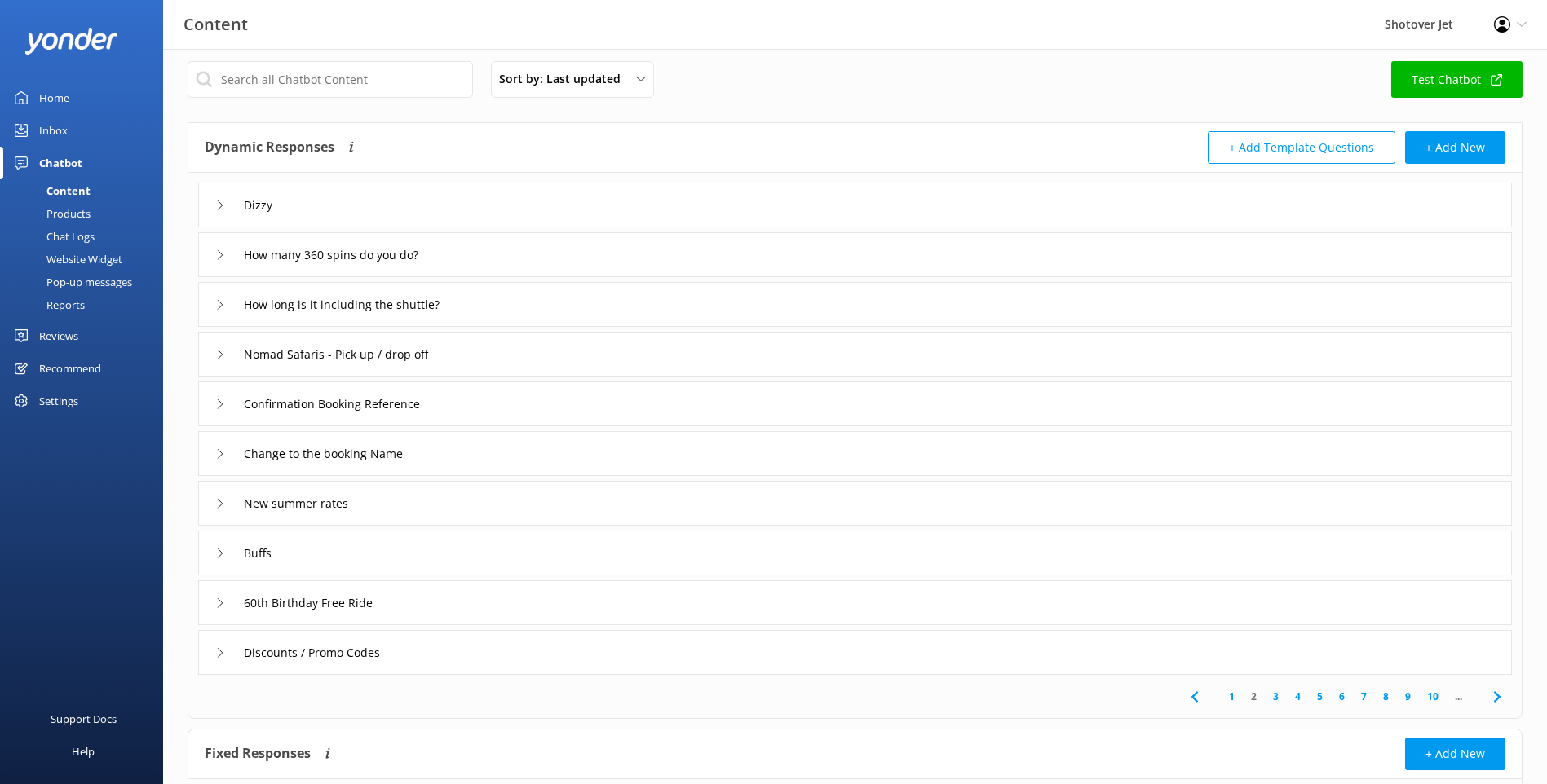
scroll to position [0, 0]
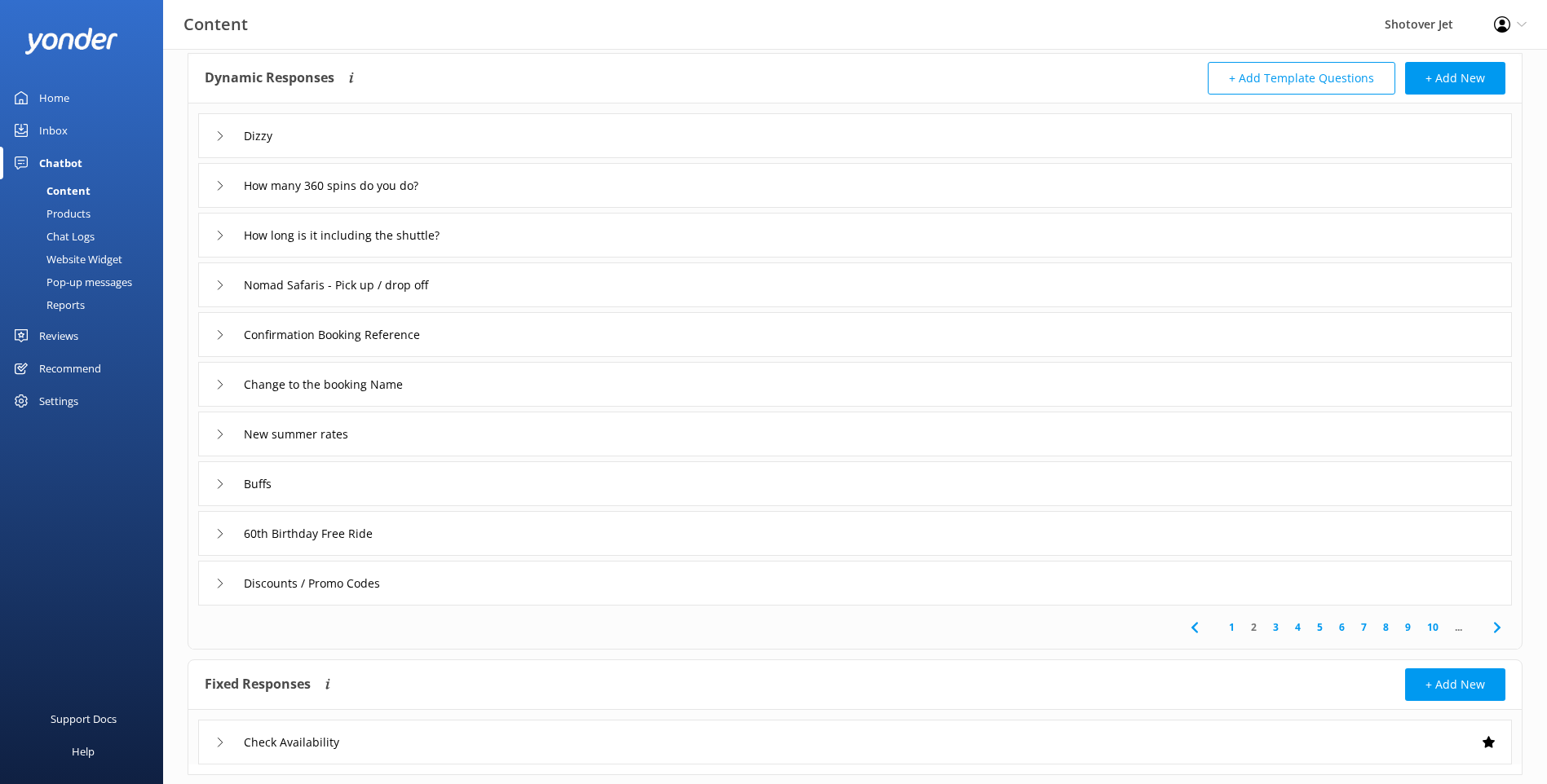
click at [215, 586] on div "Discounts / Promo Codes" at bounding box center [854, 583] width 1313 height 45
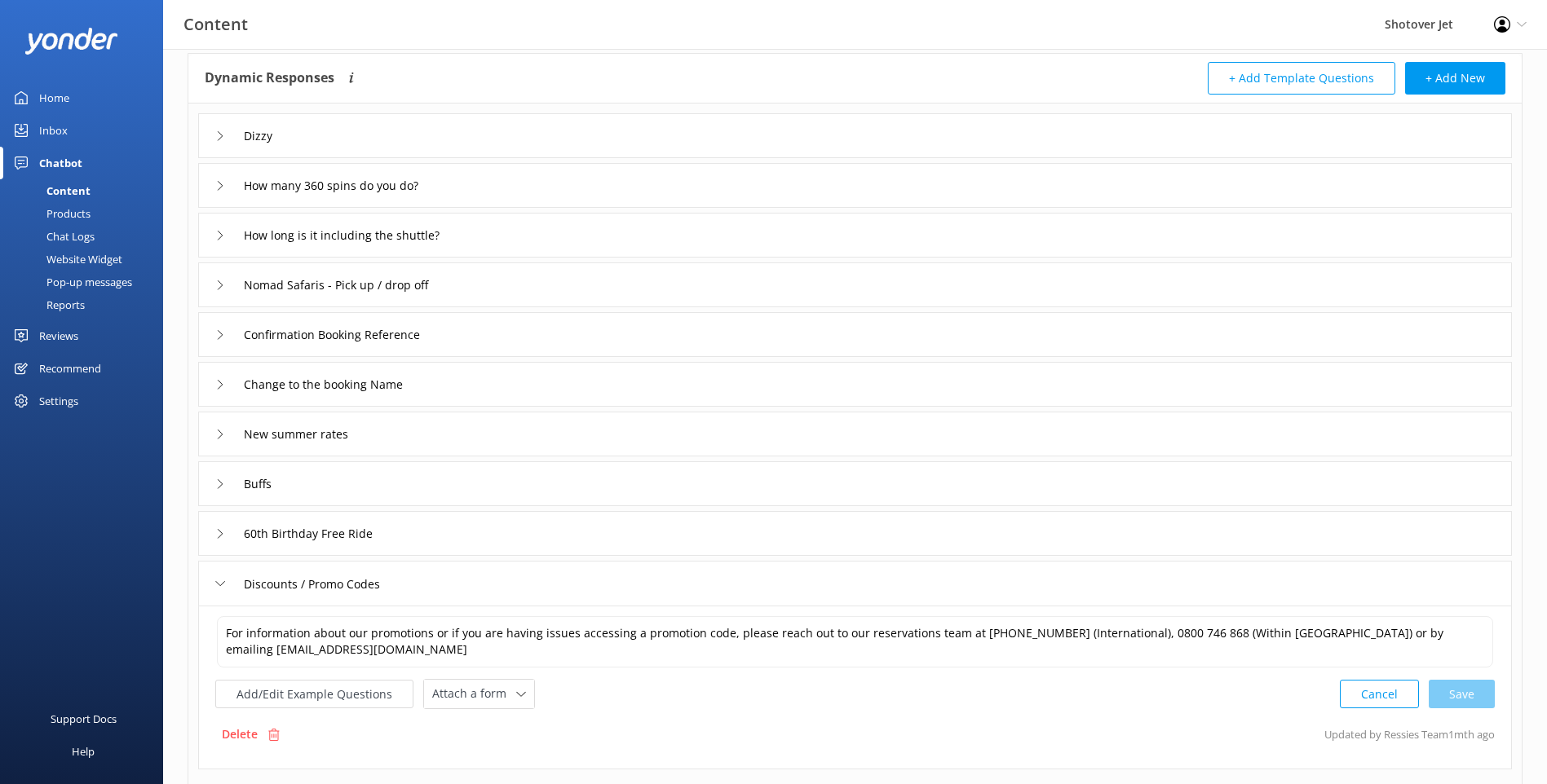
click at [215, 586] on div "Discounts / Promo Codes" at bounding box center [854, 583] width 1313 height 45
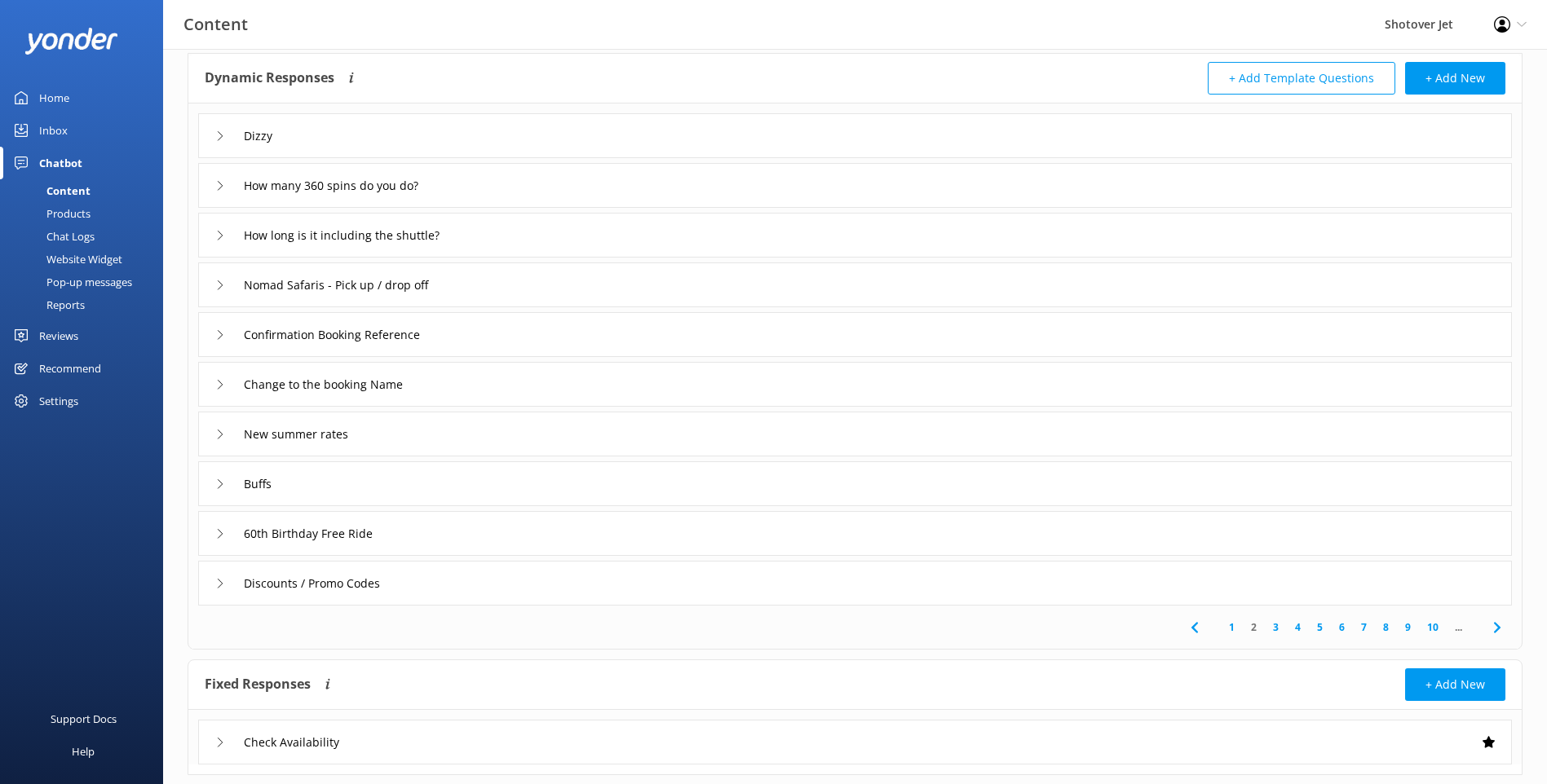
click at [1278, 630] on link "3" at bounding box center [1275, 627] width 22 height 15
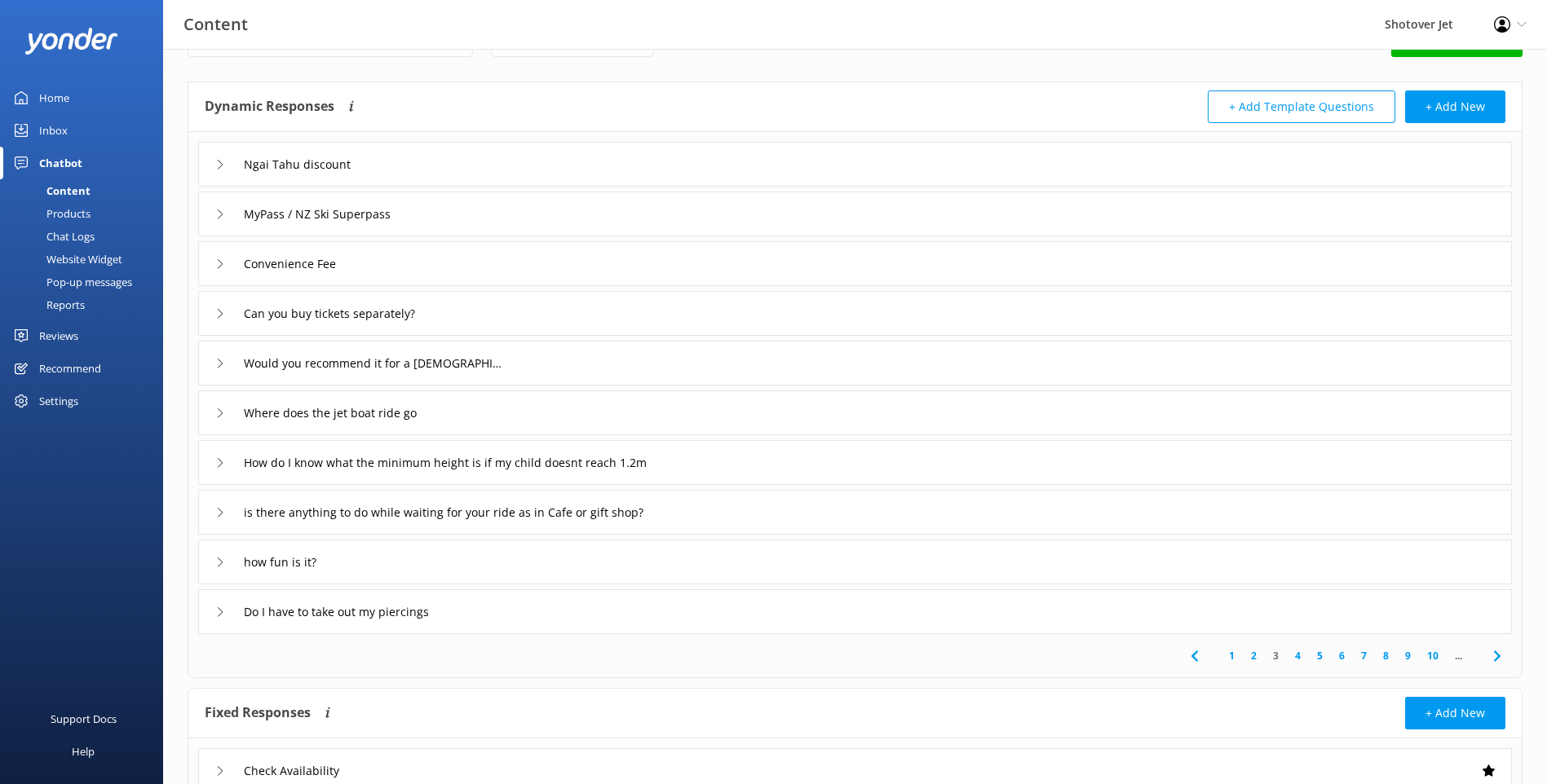
scroll to position [82, 0]
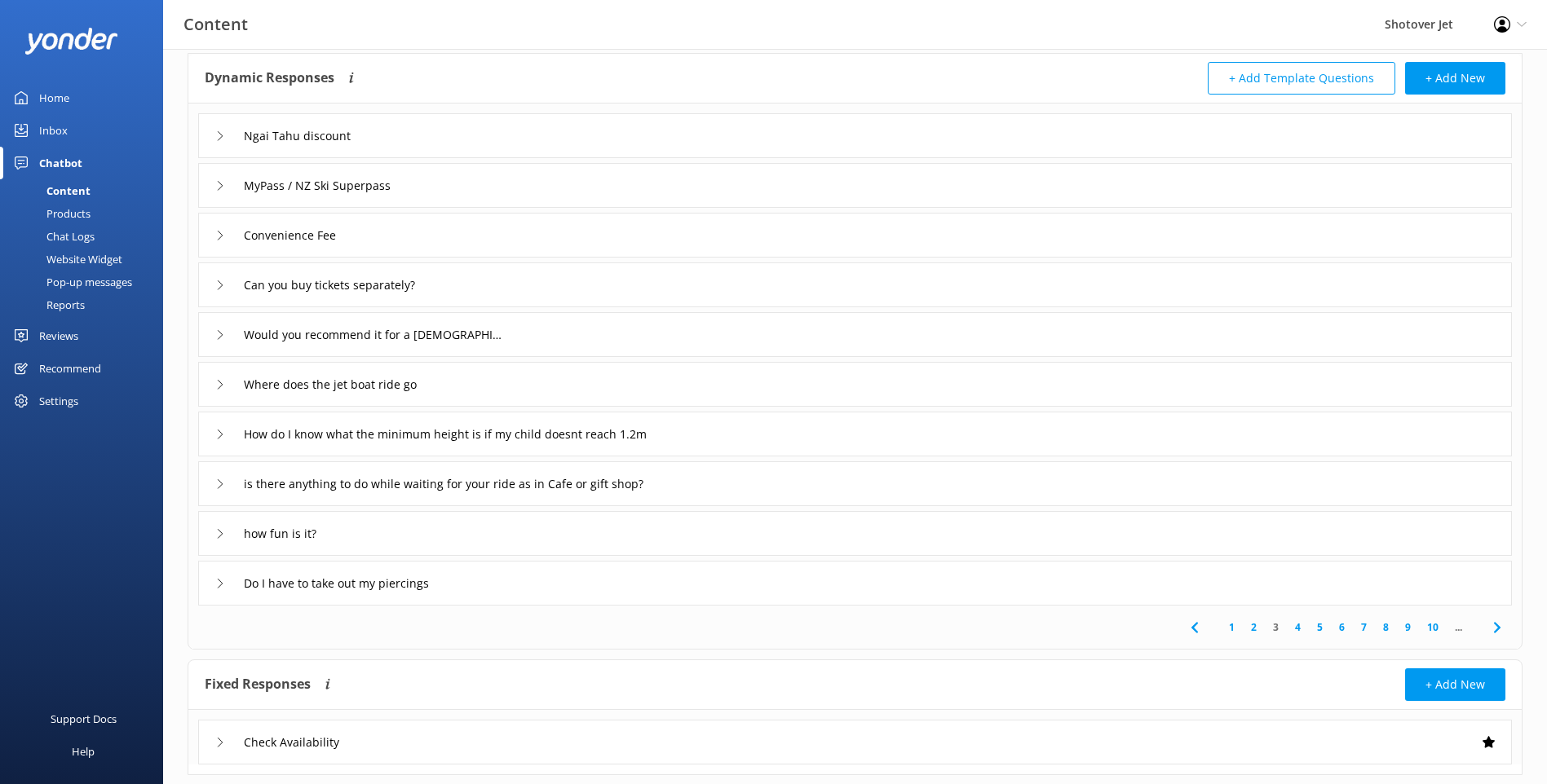
click at [1298, 630] on link "4" at bounding box center [1297, 627] width 22 height 15
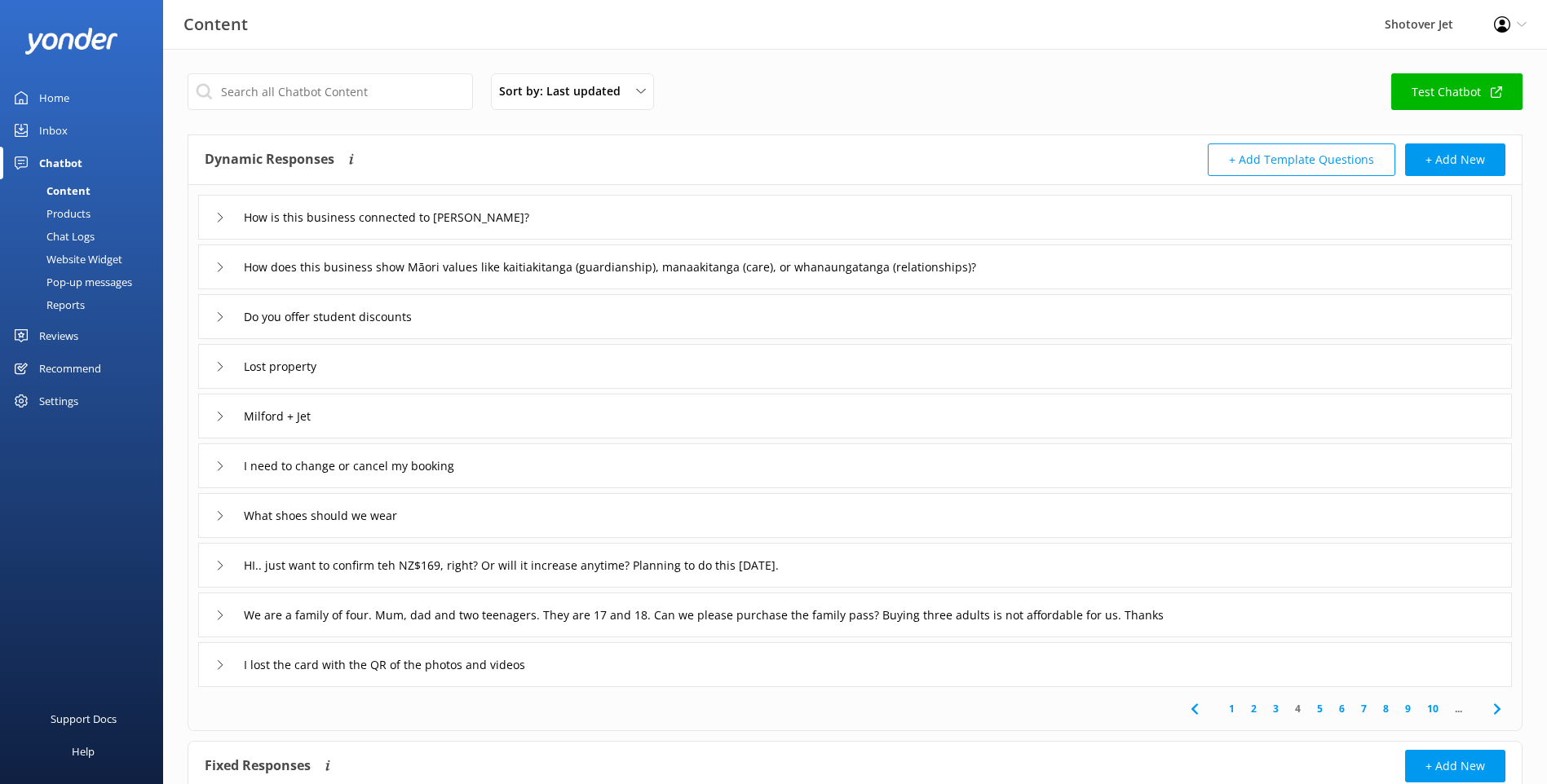
click at [220, 324] on div "Do you offer student discounts" at bounding box center [322, 317] width 215 height 27
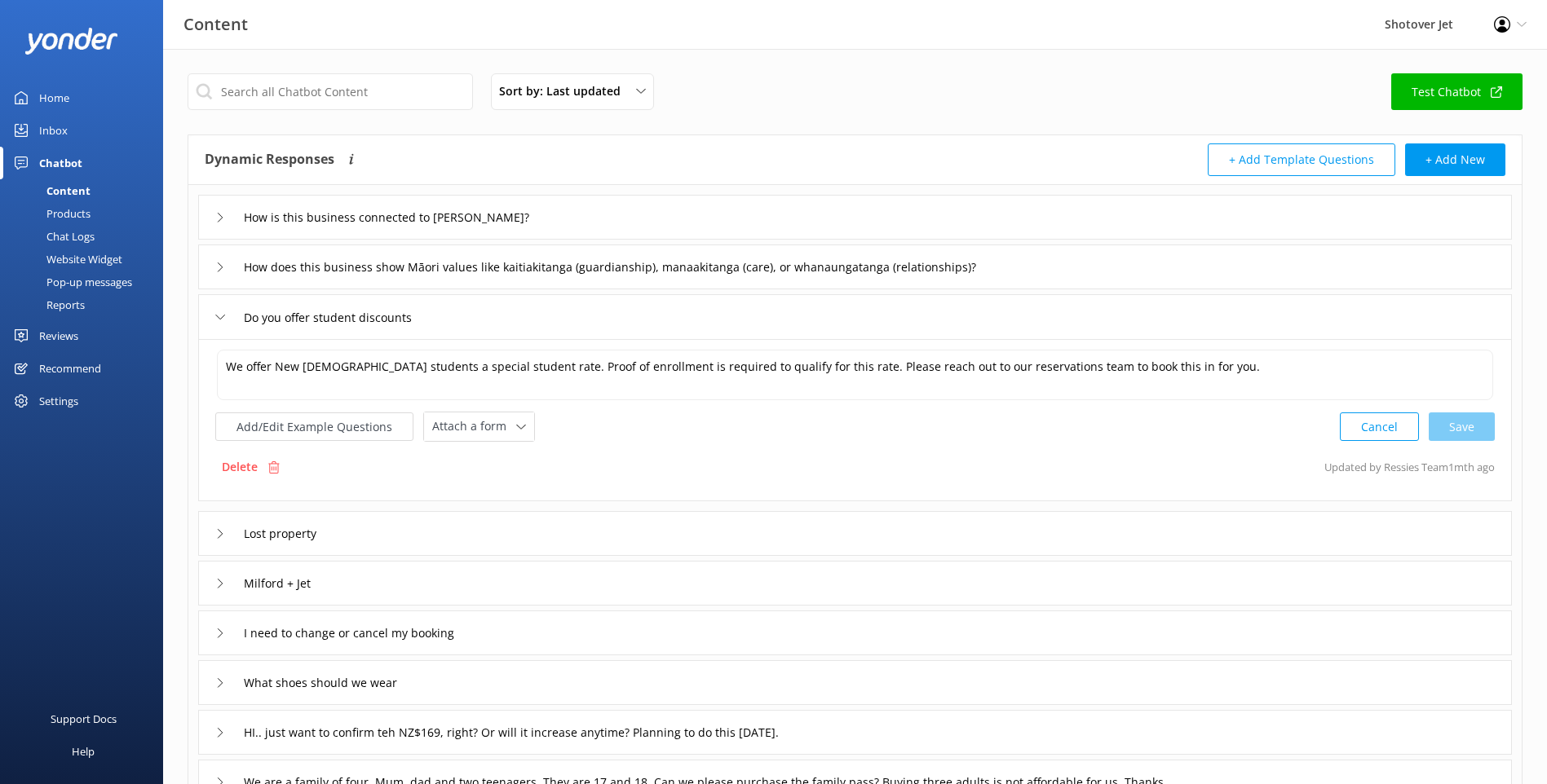
click at [216, 324] on div "Do you offer student discounts" at bounding box center [322, 318] width 215 height 27
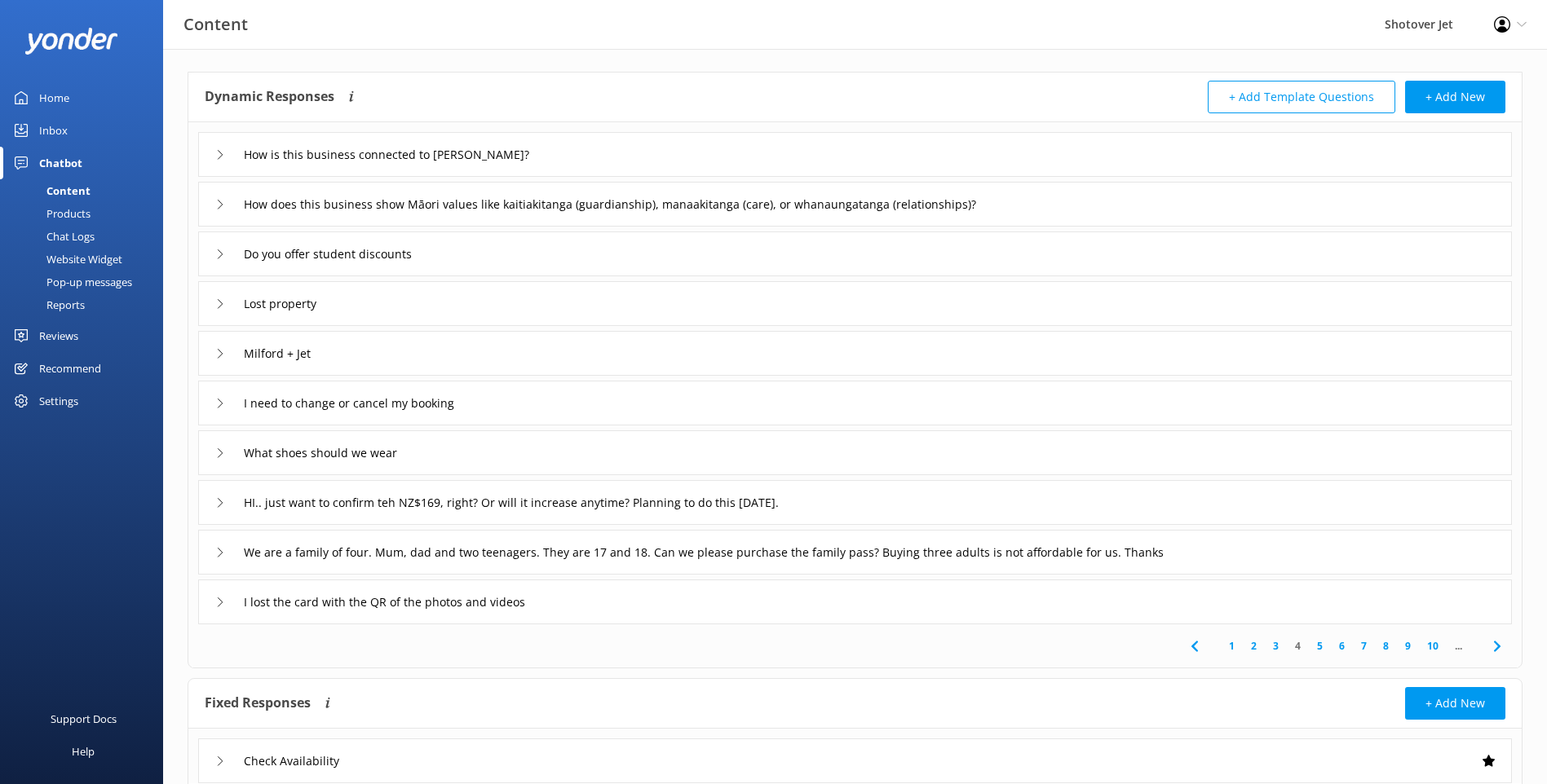
scroll to position [82, 0]
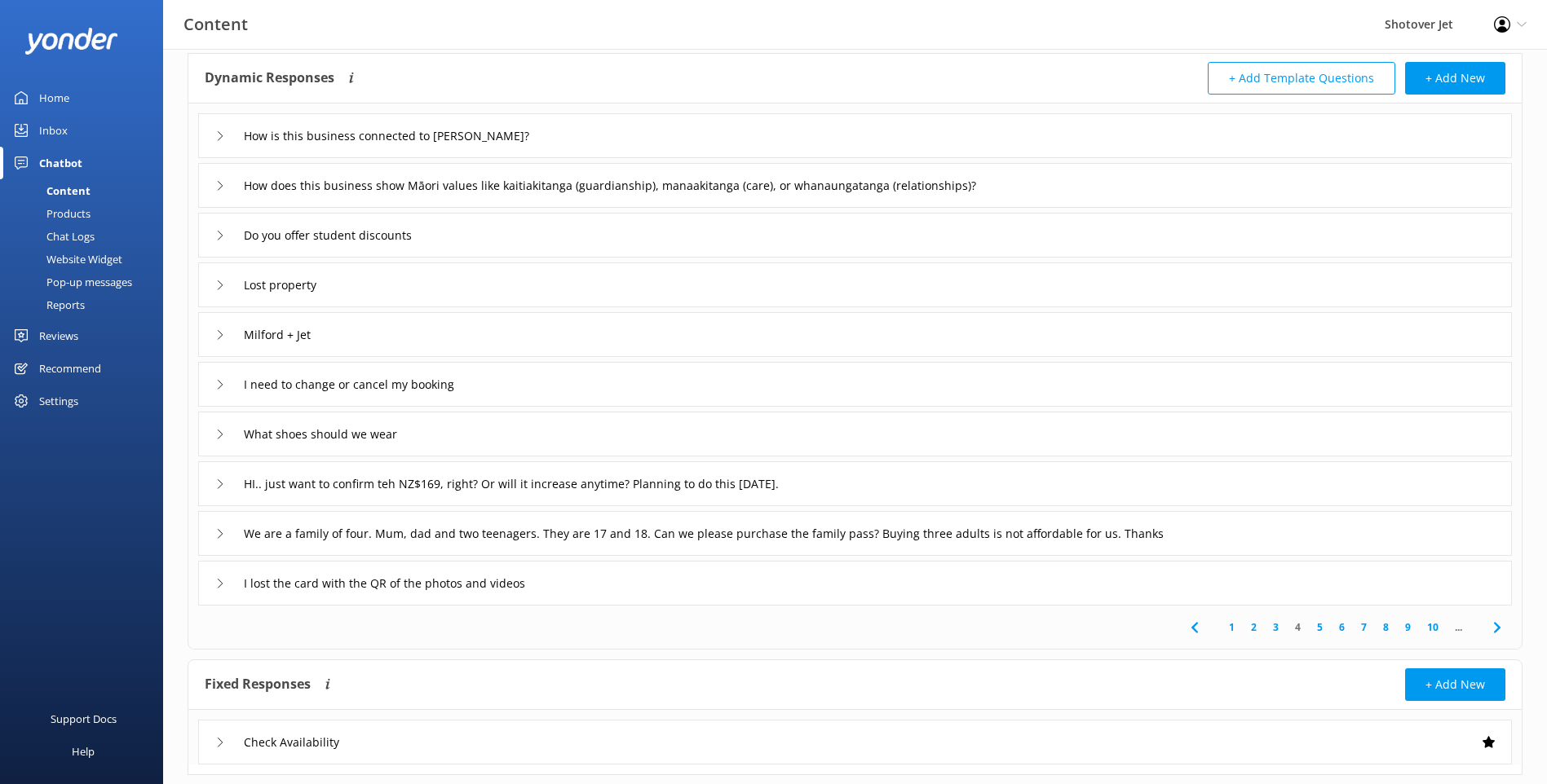
click at [217, 490] on div "HI.. just want to confirm teh NZ$169, right? Or will it increase anytime? Plann…" at bounding box center [574, 484] width 718 height 27
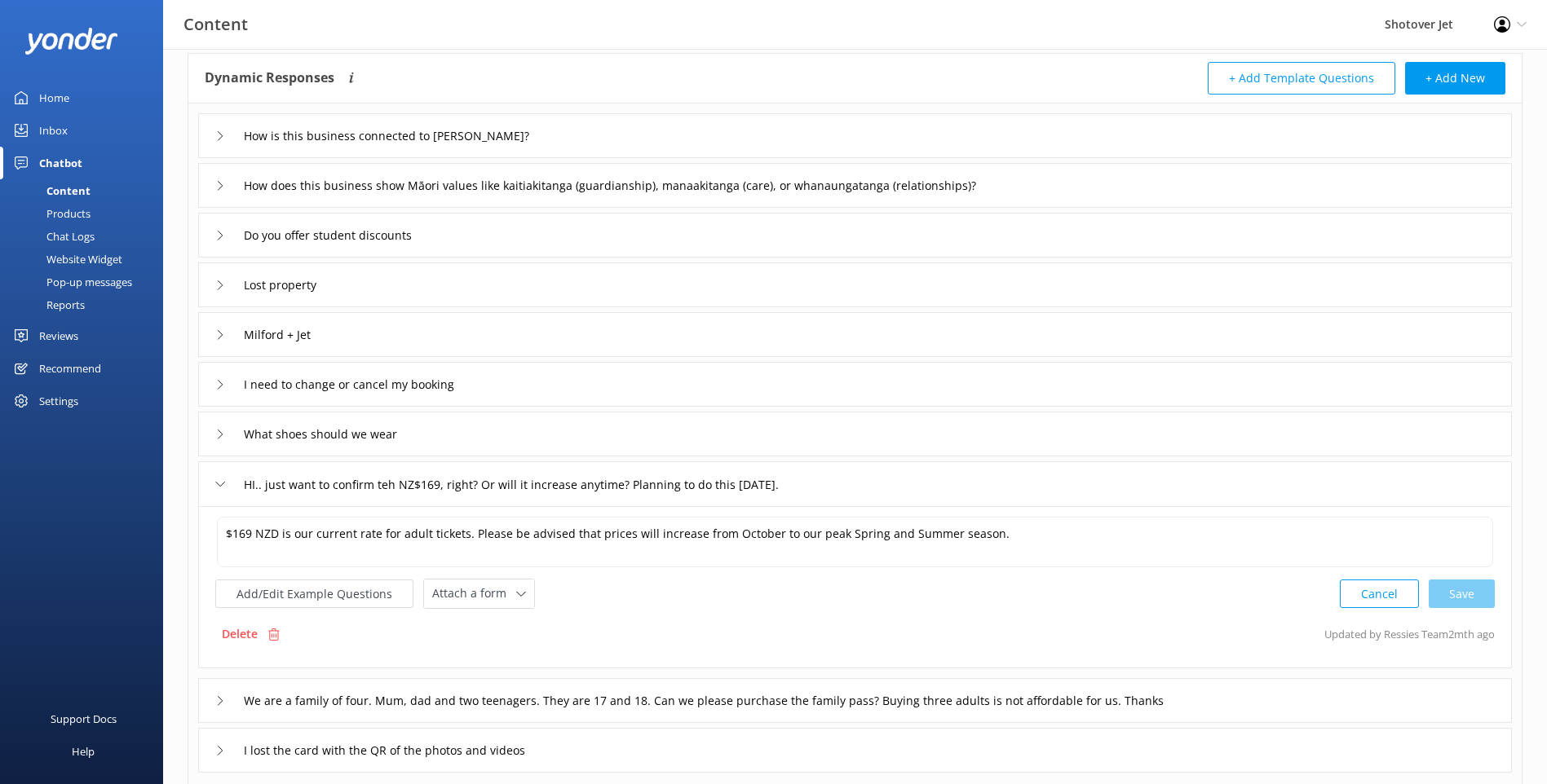
click at [214, 491] on div "HI.. just want to confirm teh NZ$169, right? Or will it increase anytime? Plann…" at bounding box center [854, 484] width 1313 height 45
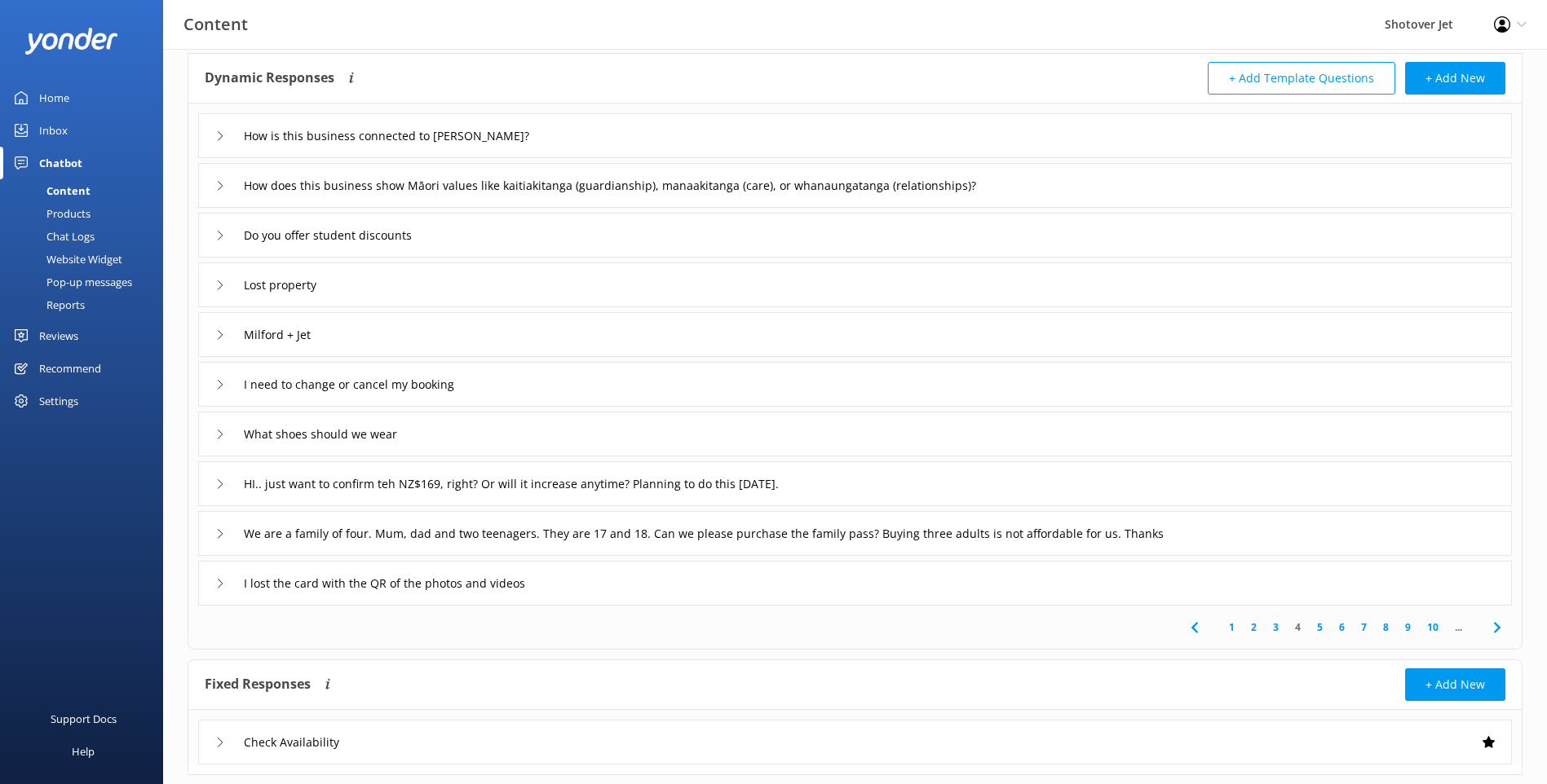
click at [1315, 629] on link "5" at bounding box center [1320, 627] width 22 height 15
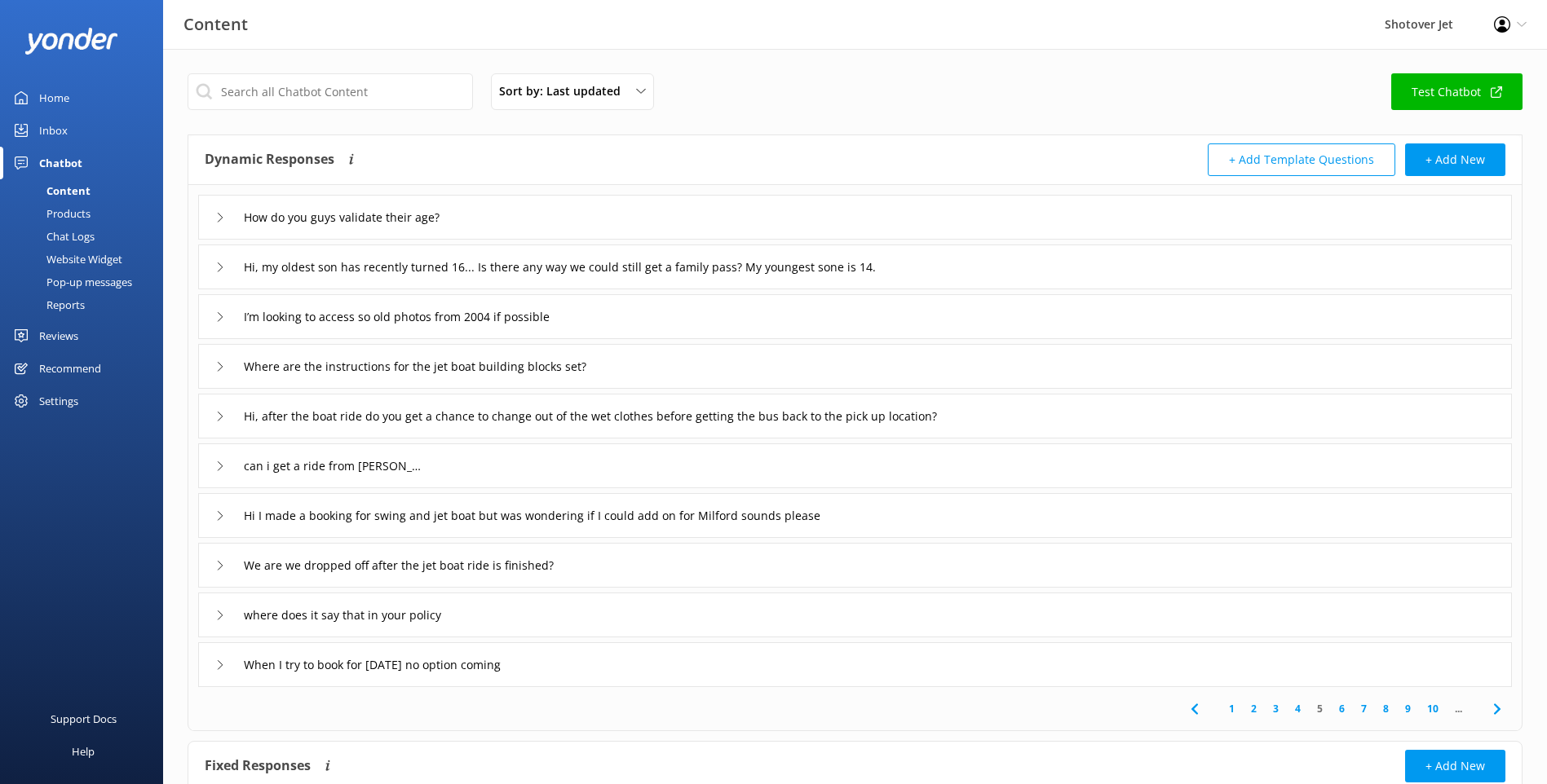
click at [218, 265] on icon at bounding box center [219, 267] width 10 height 10
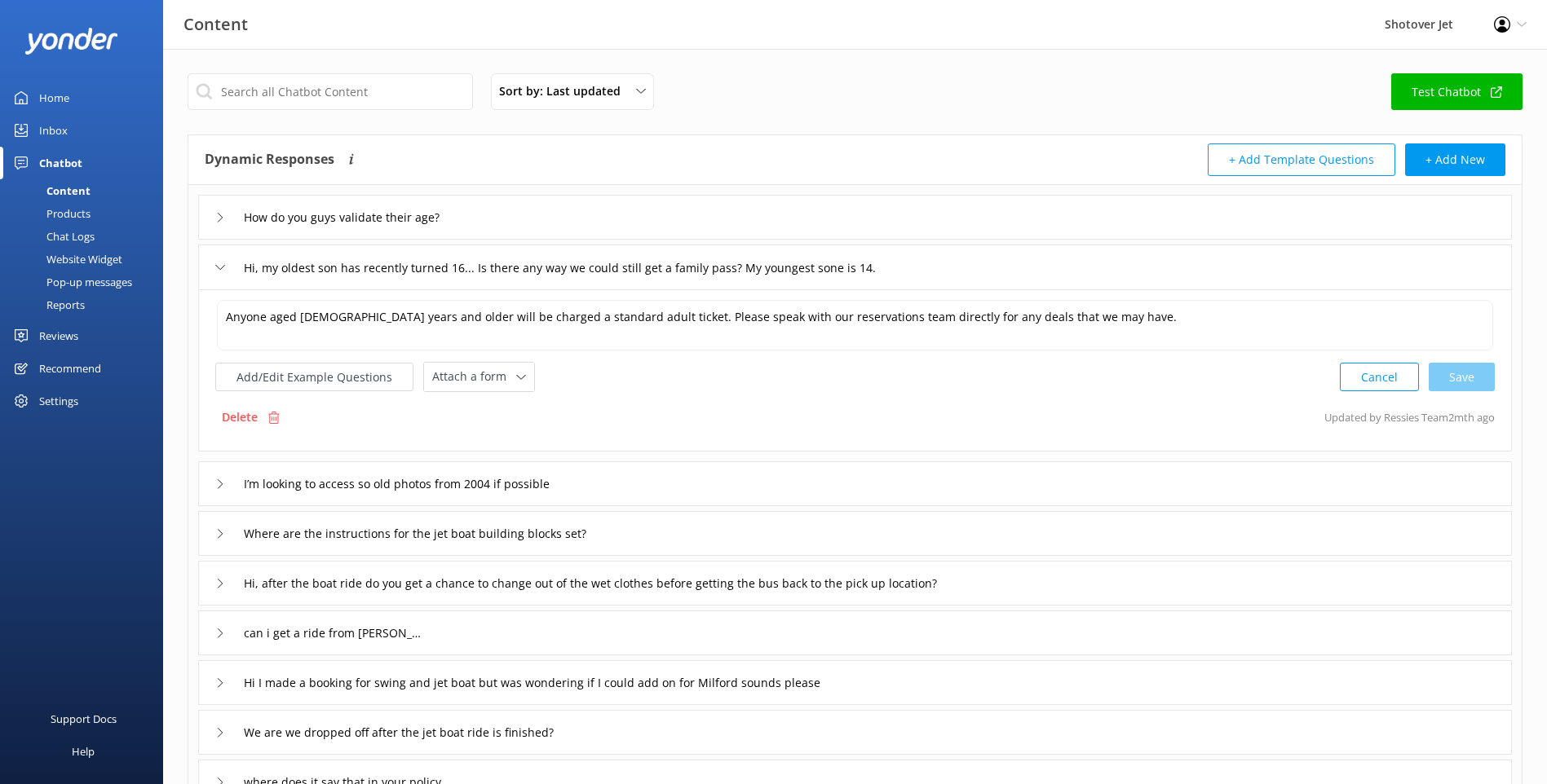
click at [220, 265] on icon at bounding box center [219, 267] width 10 height 10
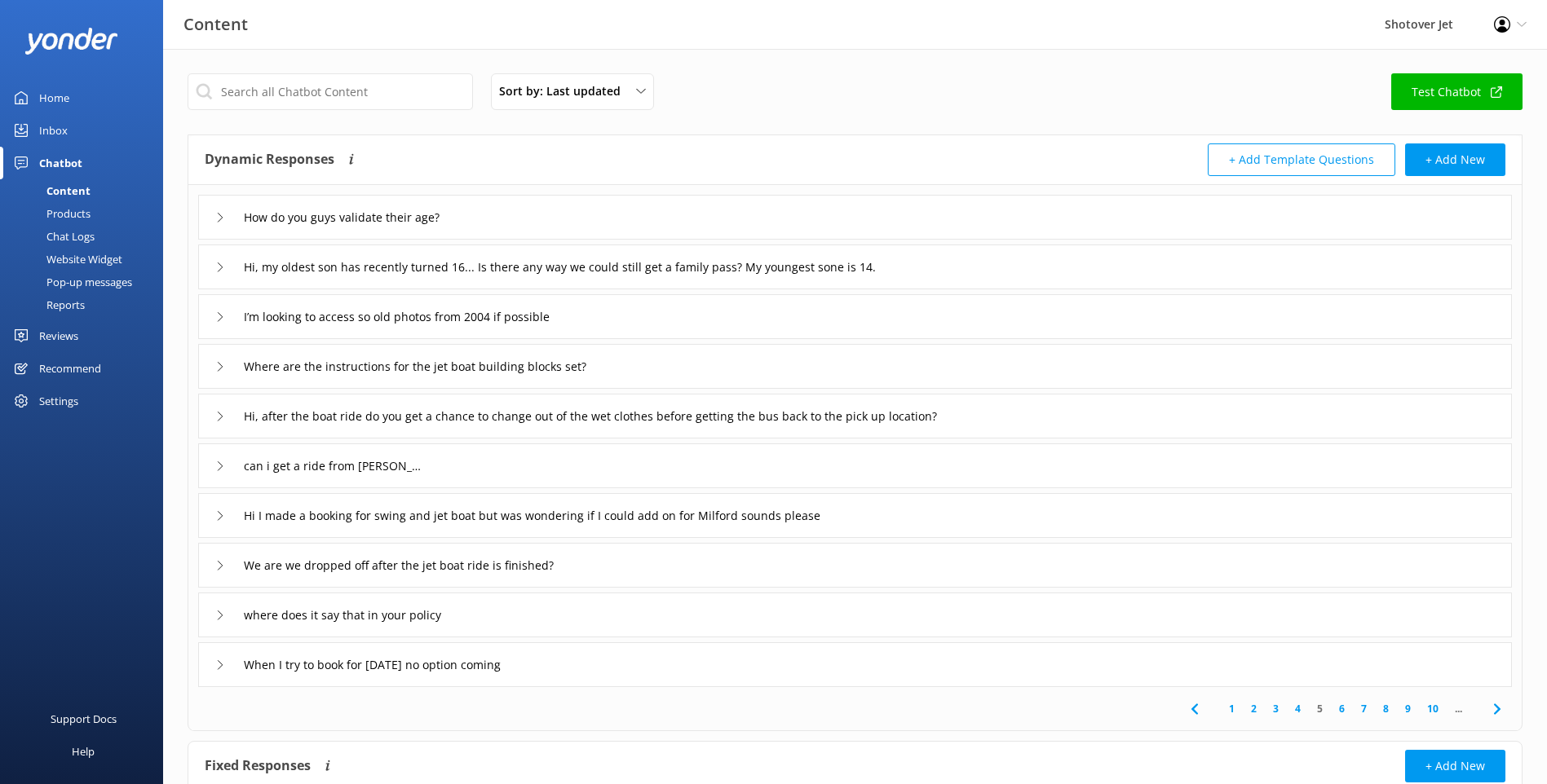
click at [1345, 716] on link "6" at bounding box center [1342, 709] width 22 height 15
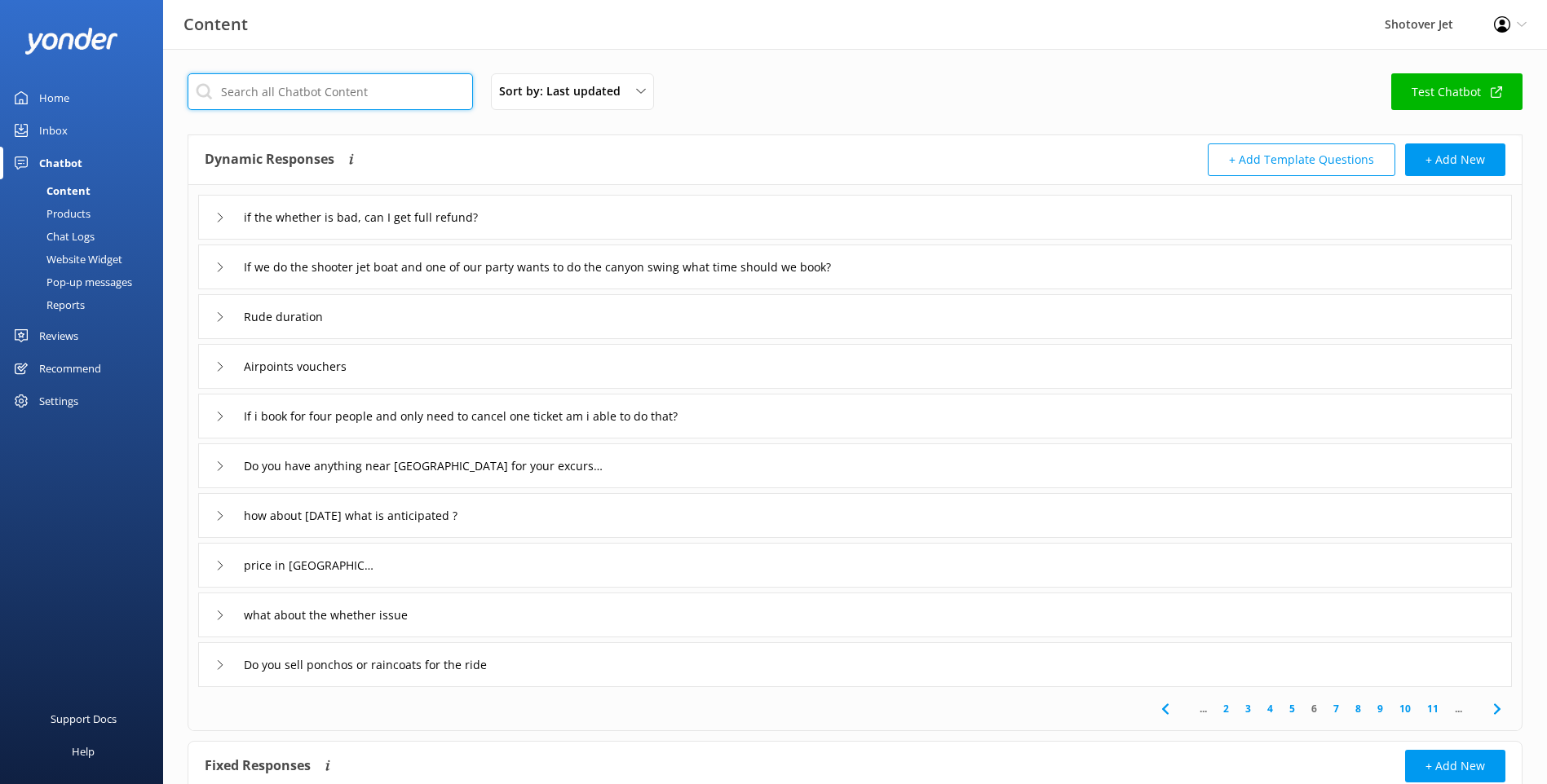
click at [327, 94] on input "text" at bounding box center [329, 91] width 285 height 36
type input "$"
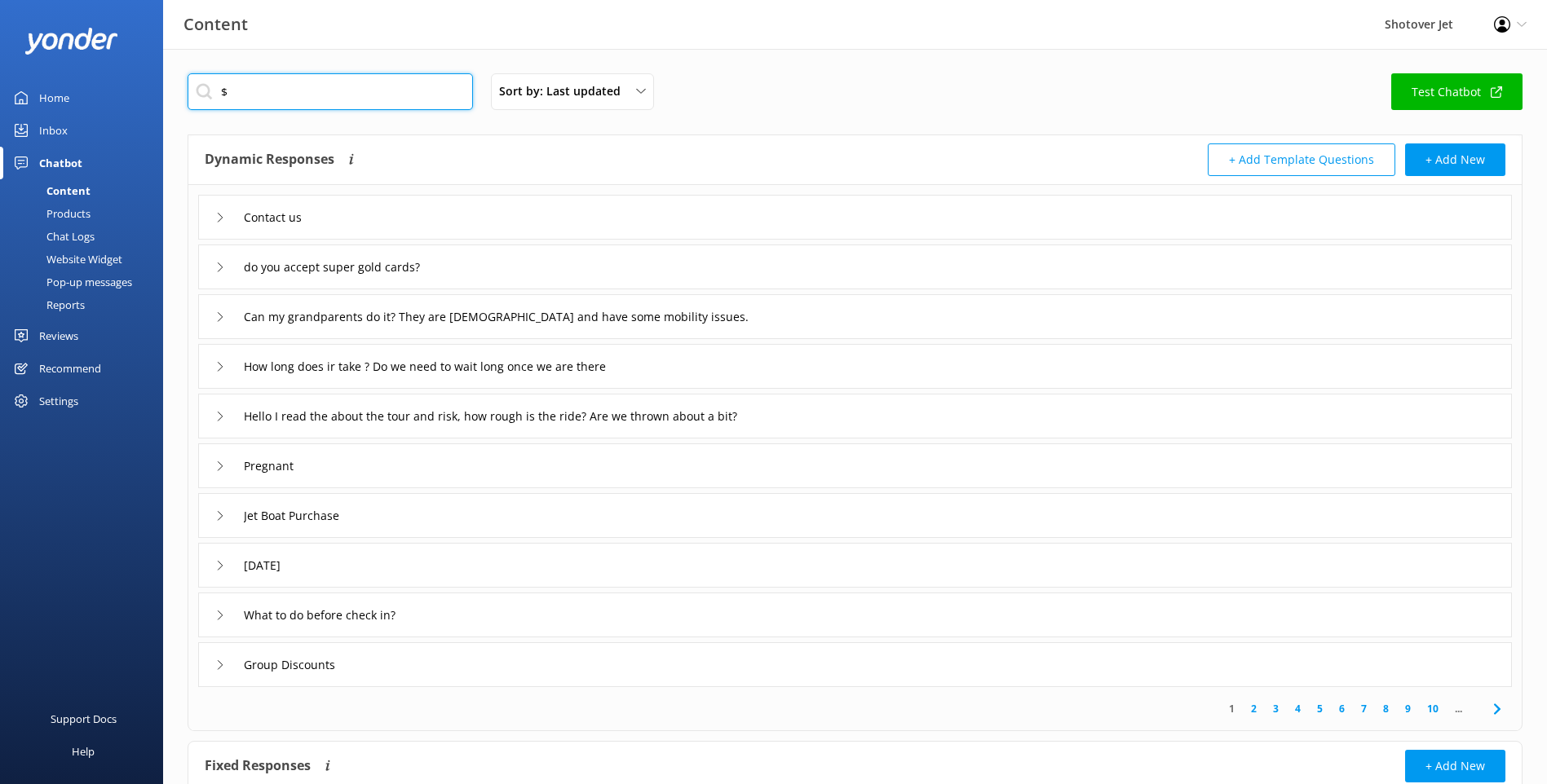
drag, startPoint x: 275, startPoint y: 95, endPoint x: 218, endPoint y: 89, distance: 57.3
click at [218, 89] on input "$" at bounding box center [329, 91] width 285 height 36
